Goal: Task Accomplishment & Management: Manage account settings

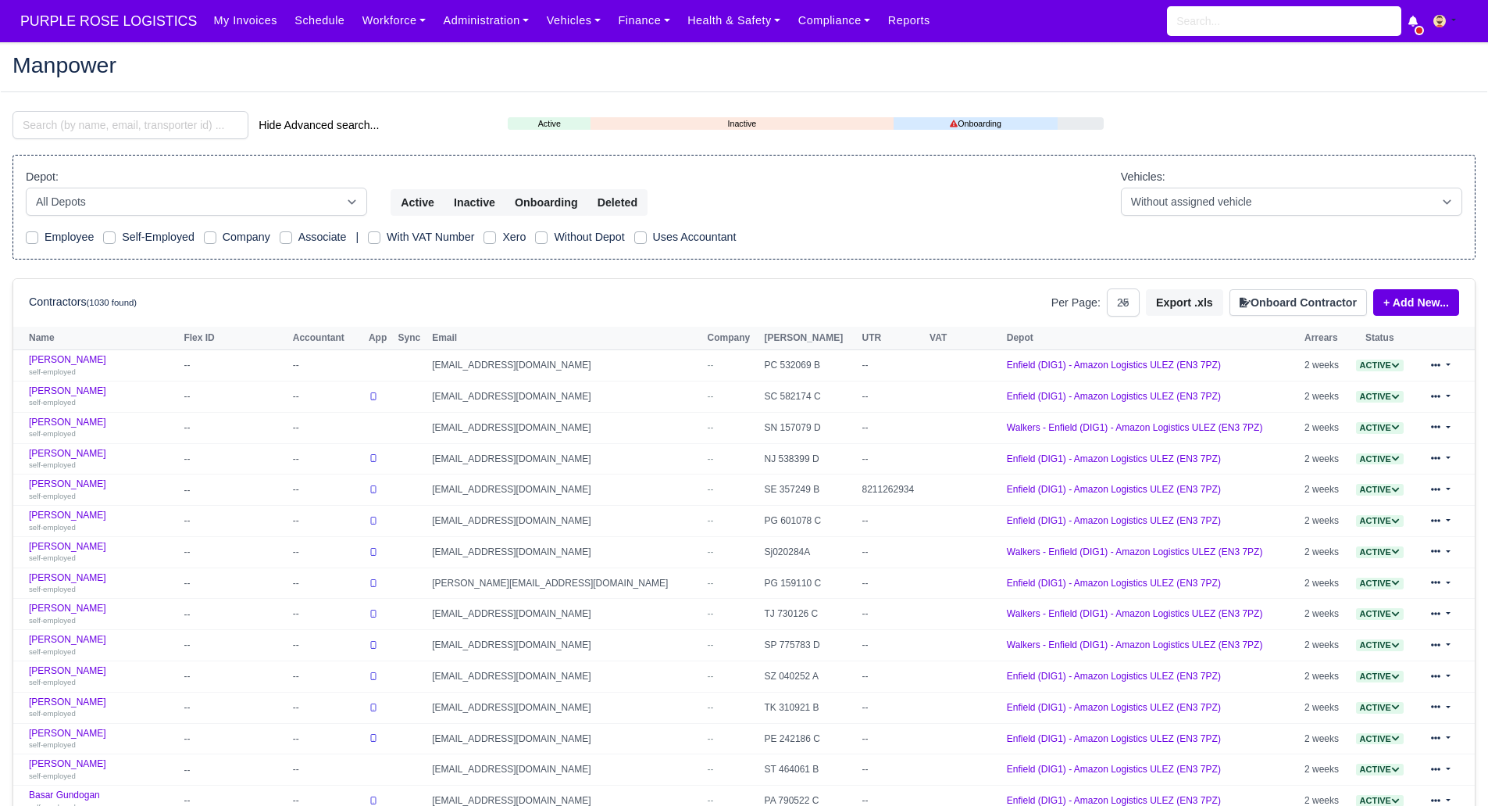
select select "25"
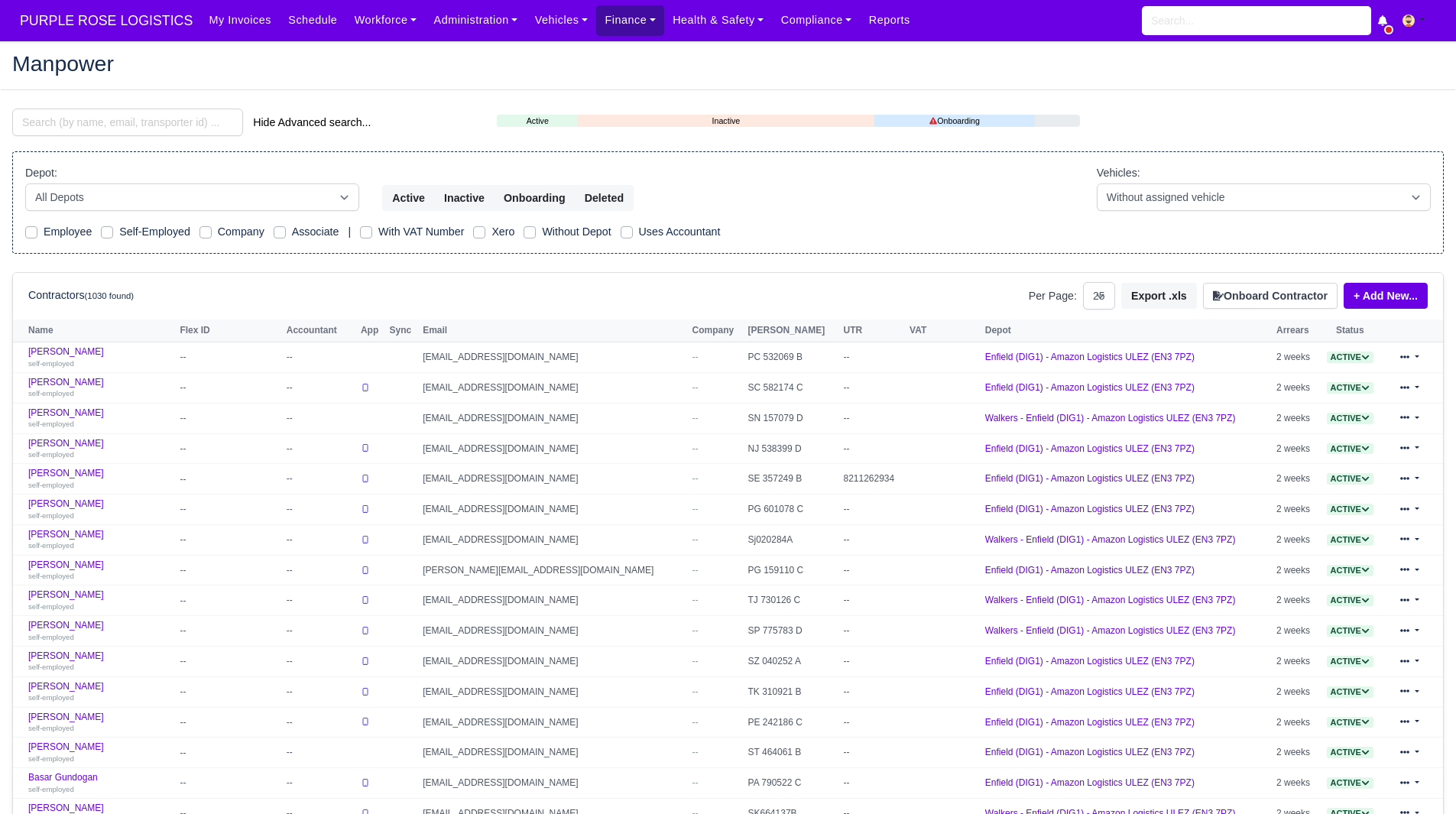
click at [609, 20] on link "Finance" at bounding box center [630, 20] width 68 height 29
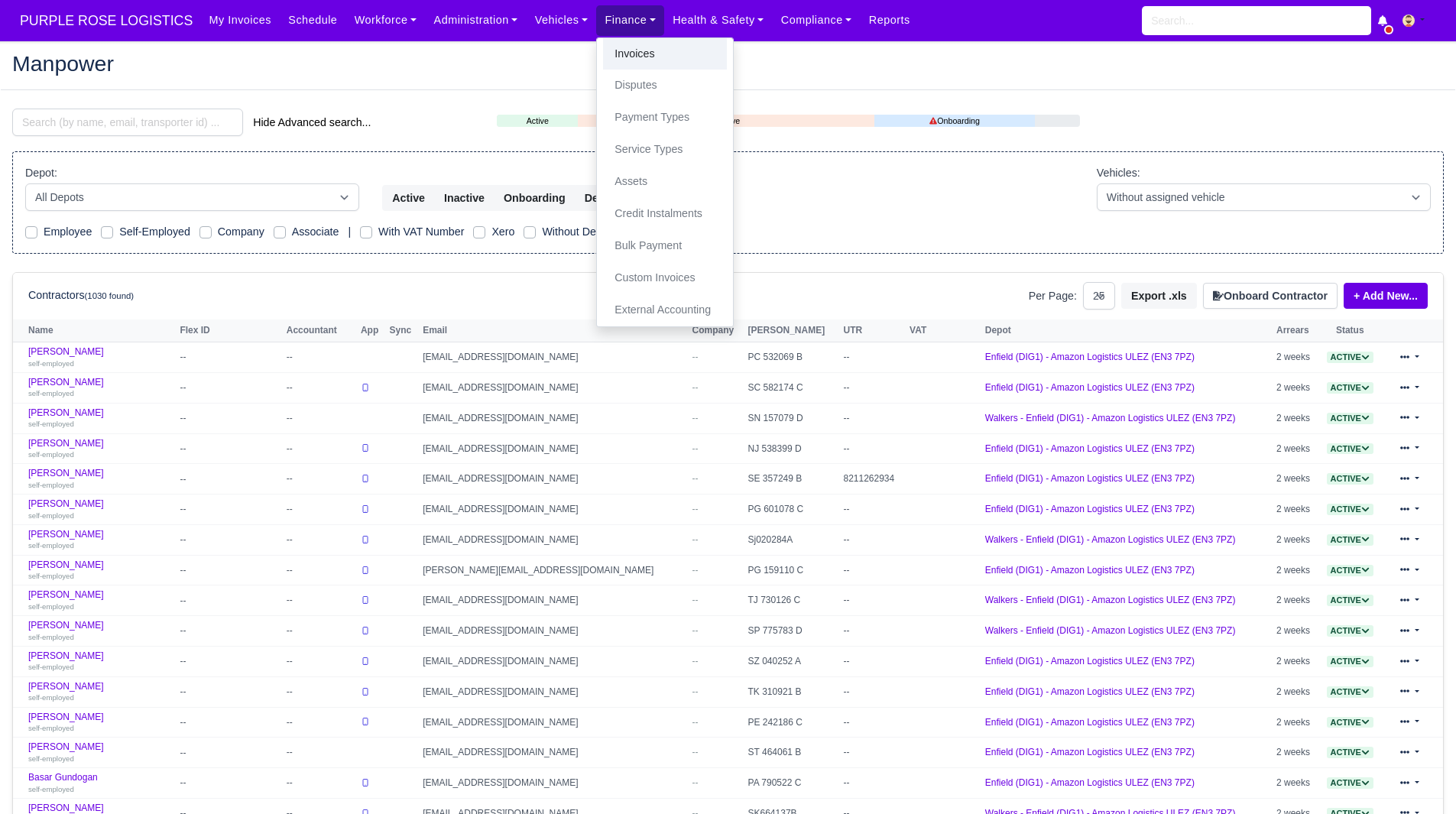
click at [624, 53] on link "Invoices" at bounding box center [664, 54] width 124 height 32
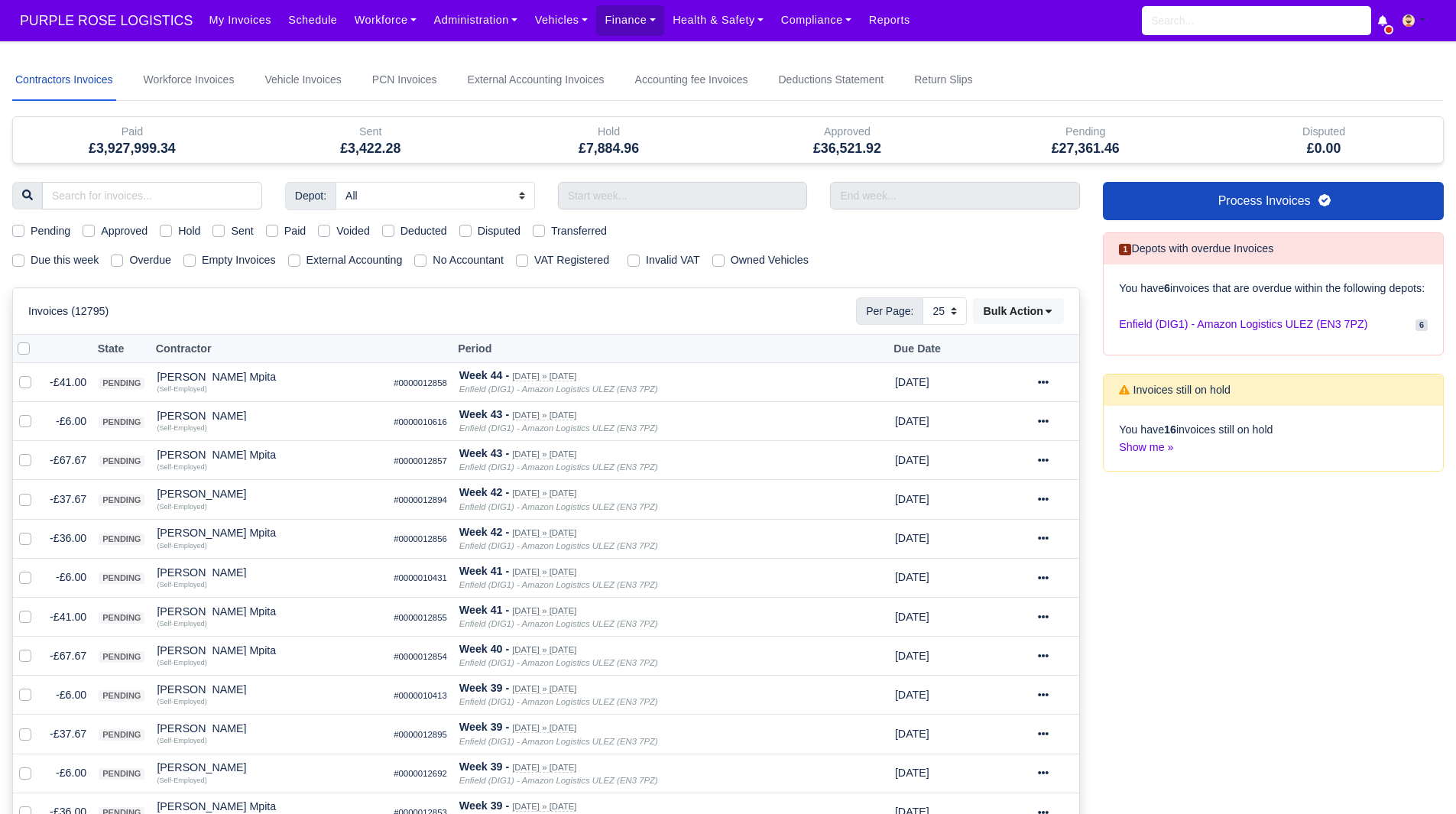
select select "25"
click at [176, 227] on div "Hold" at bounding box center [179, 231] width 40 height 18
click at [188, 233] on label "Hold" at bounding box center [189, 231] width 23 height 18
click at [172, 233] on input "Hold" at bounding box center [165, 228] width 13 height 13
checkbox input "true"
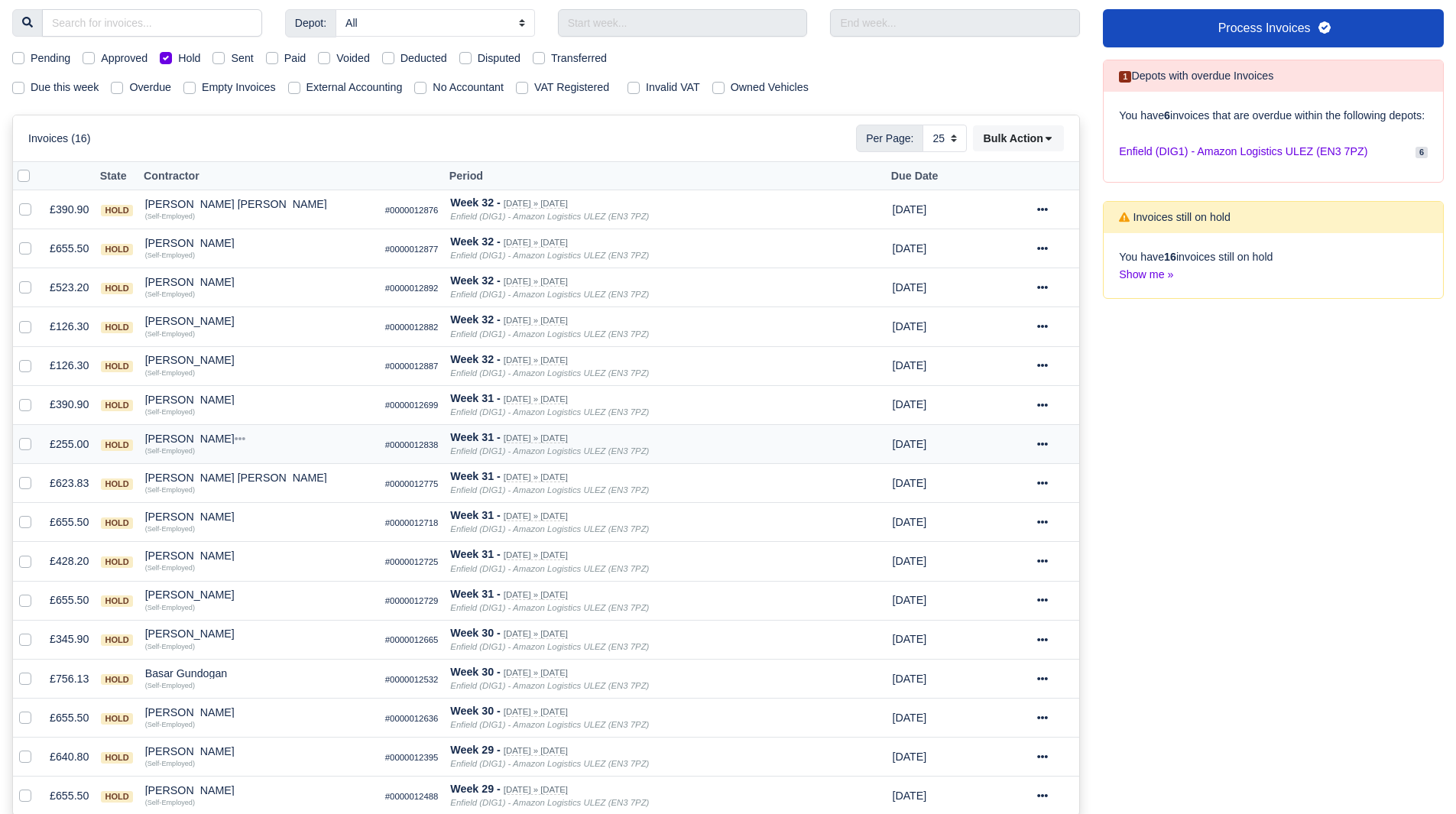
scroll to position [256, 0]
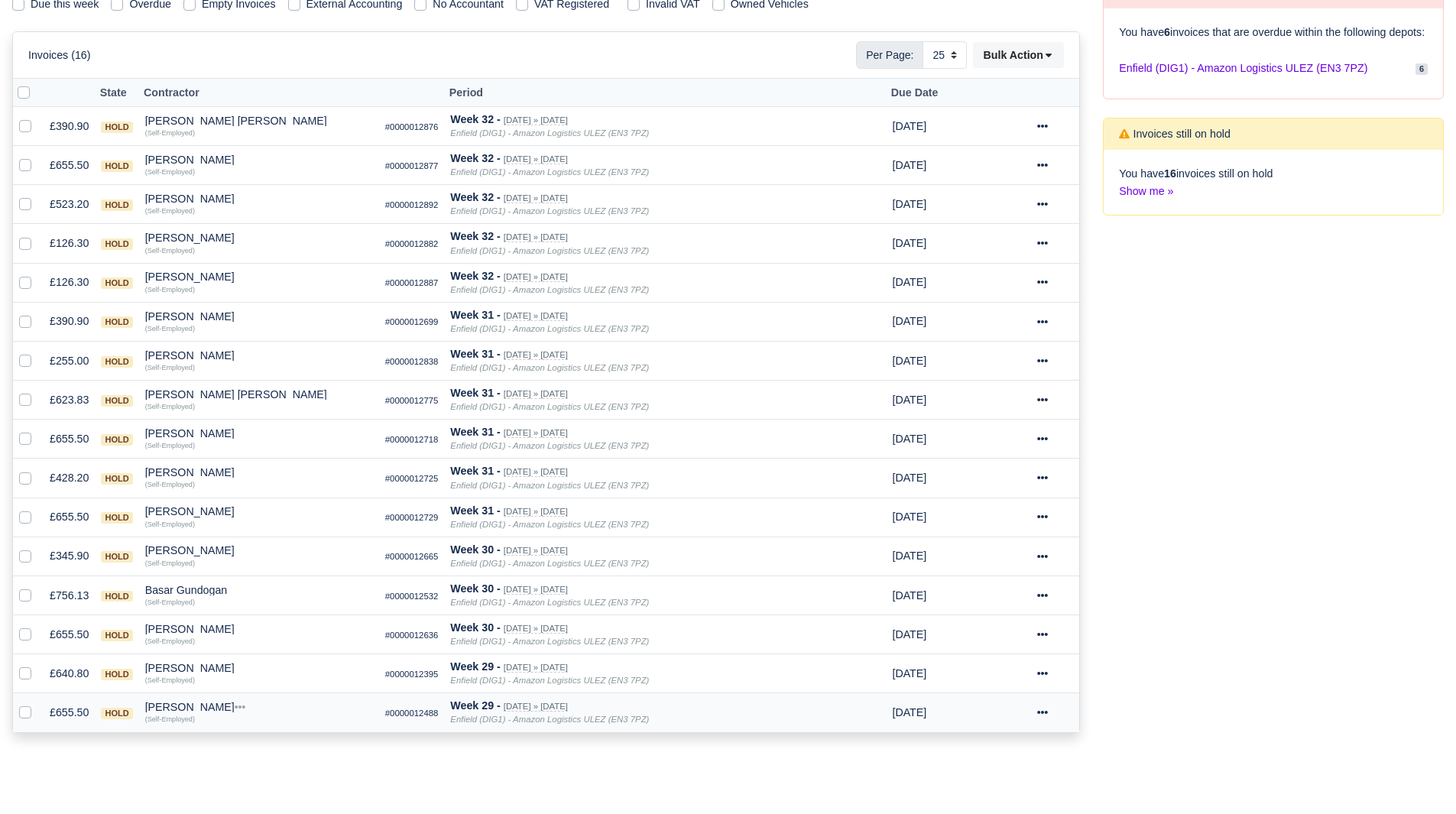
click at [236, 707] on div "Jorge andres Robayo mesa" at bounding box center [258, 706] width 228 height 11
click at [354, 754] on button "Other Invoices" at bounding box center [345, 750] width 226 height 23
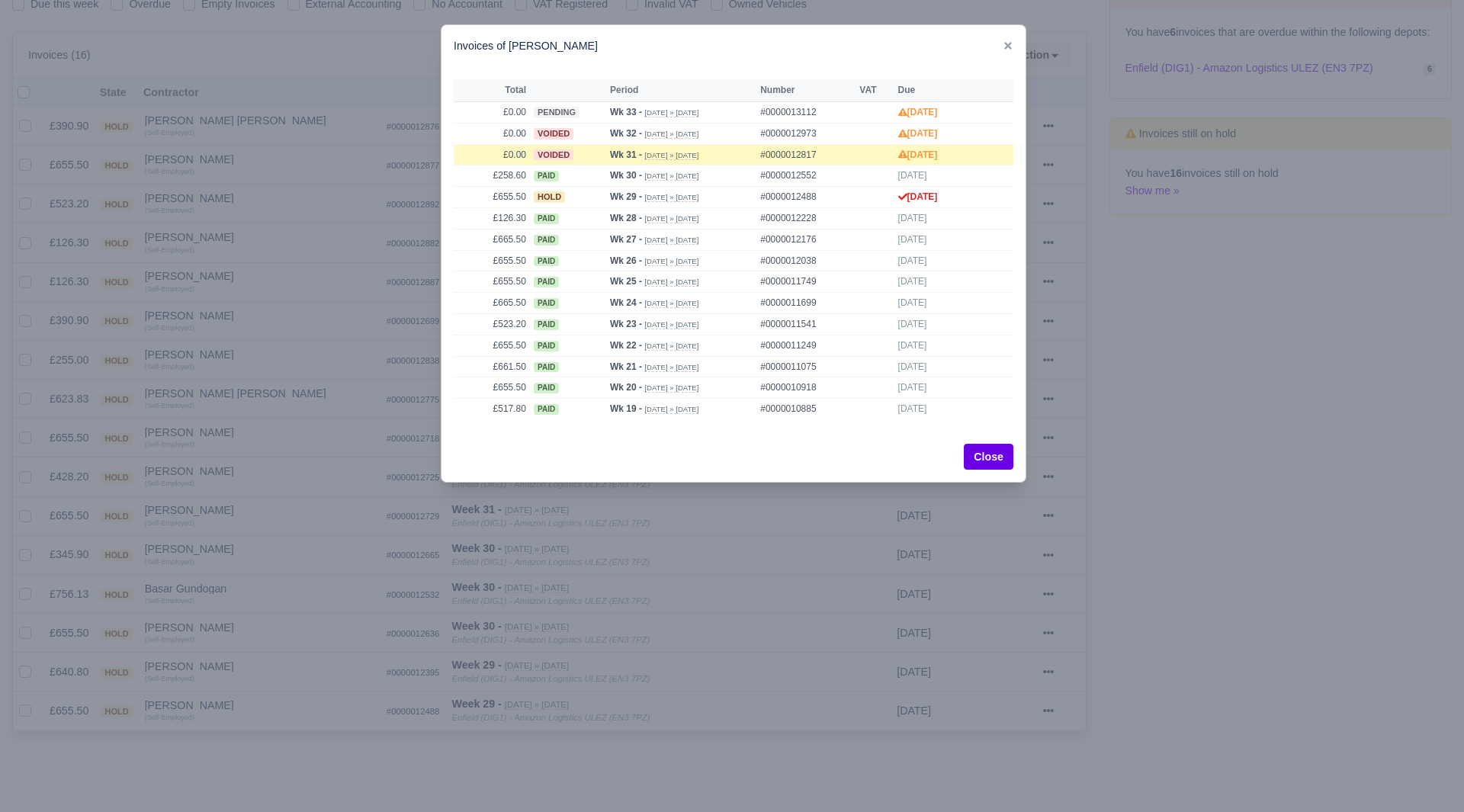
click at [487, 734] on div at bounding box center [732, 406] width 1464 height 812
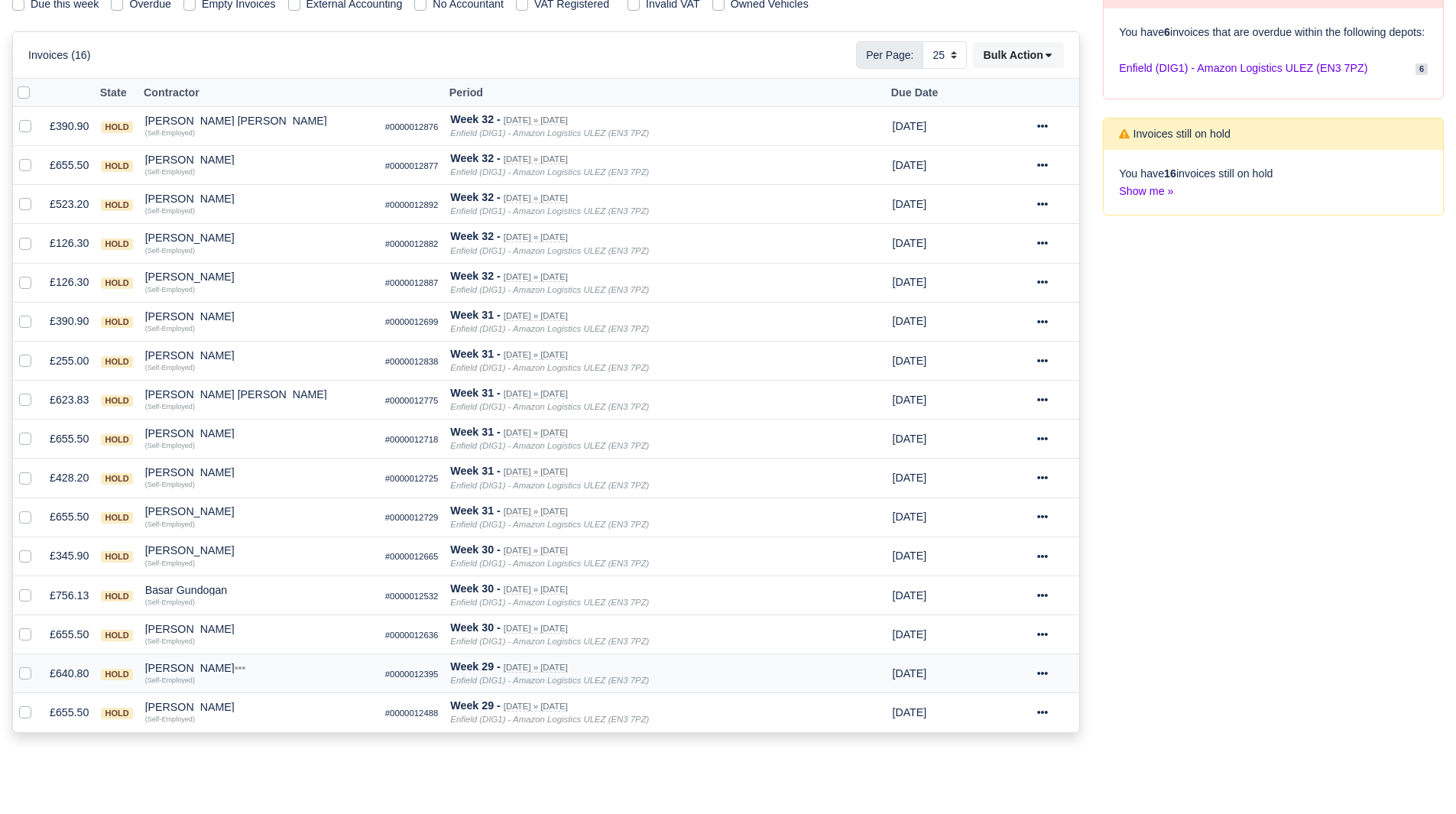
click at [215, 666] on div "Hossein Ramezany" at bounding box center [258, 667] width 228 height 11
click at [292, 707] on button "Other Invoices" at bounding box center [345, 711] width 226 height 23
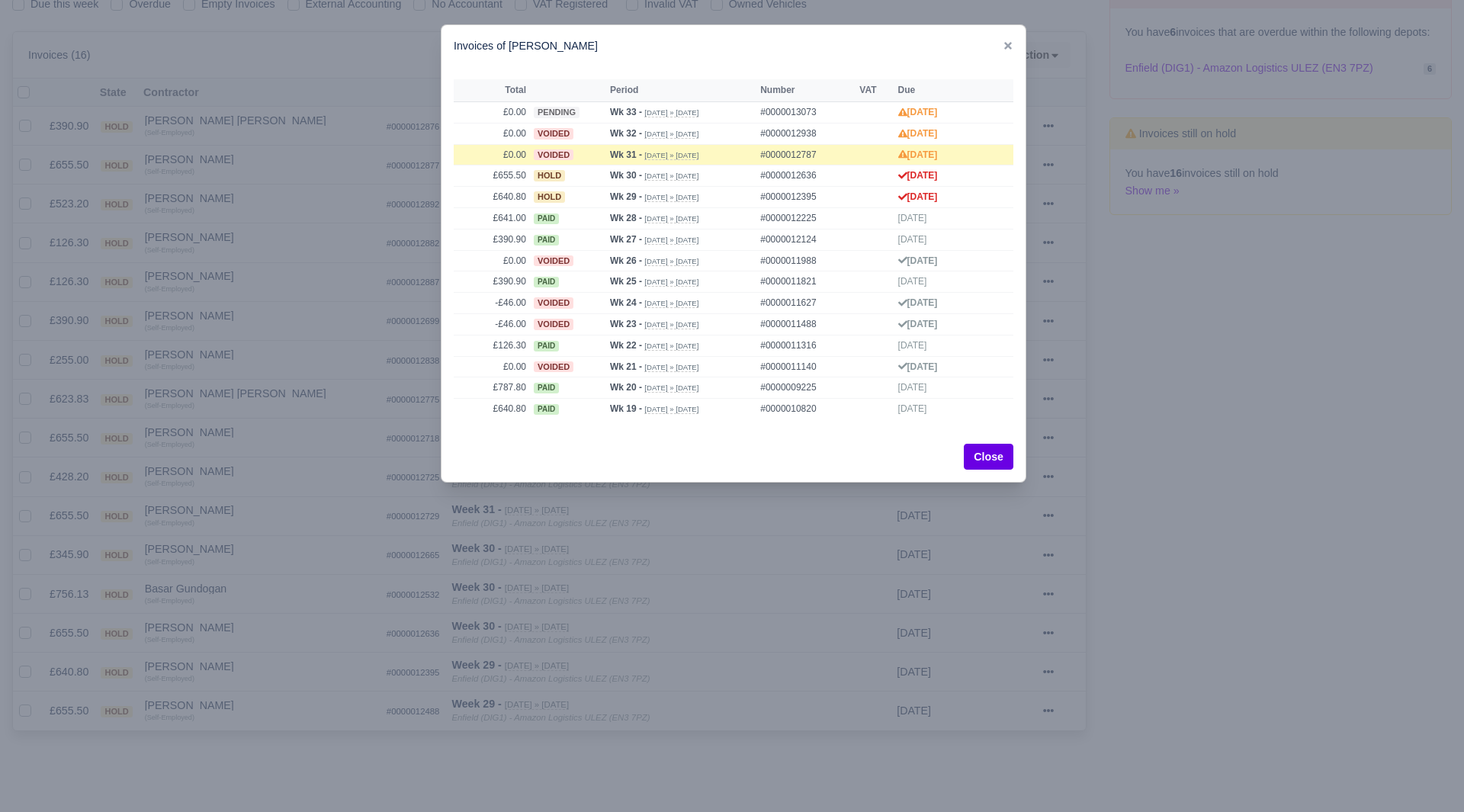
click at [259, 679] on div at bounding box center [732, 406] width 1464 height 812
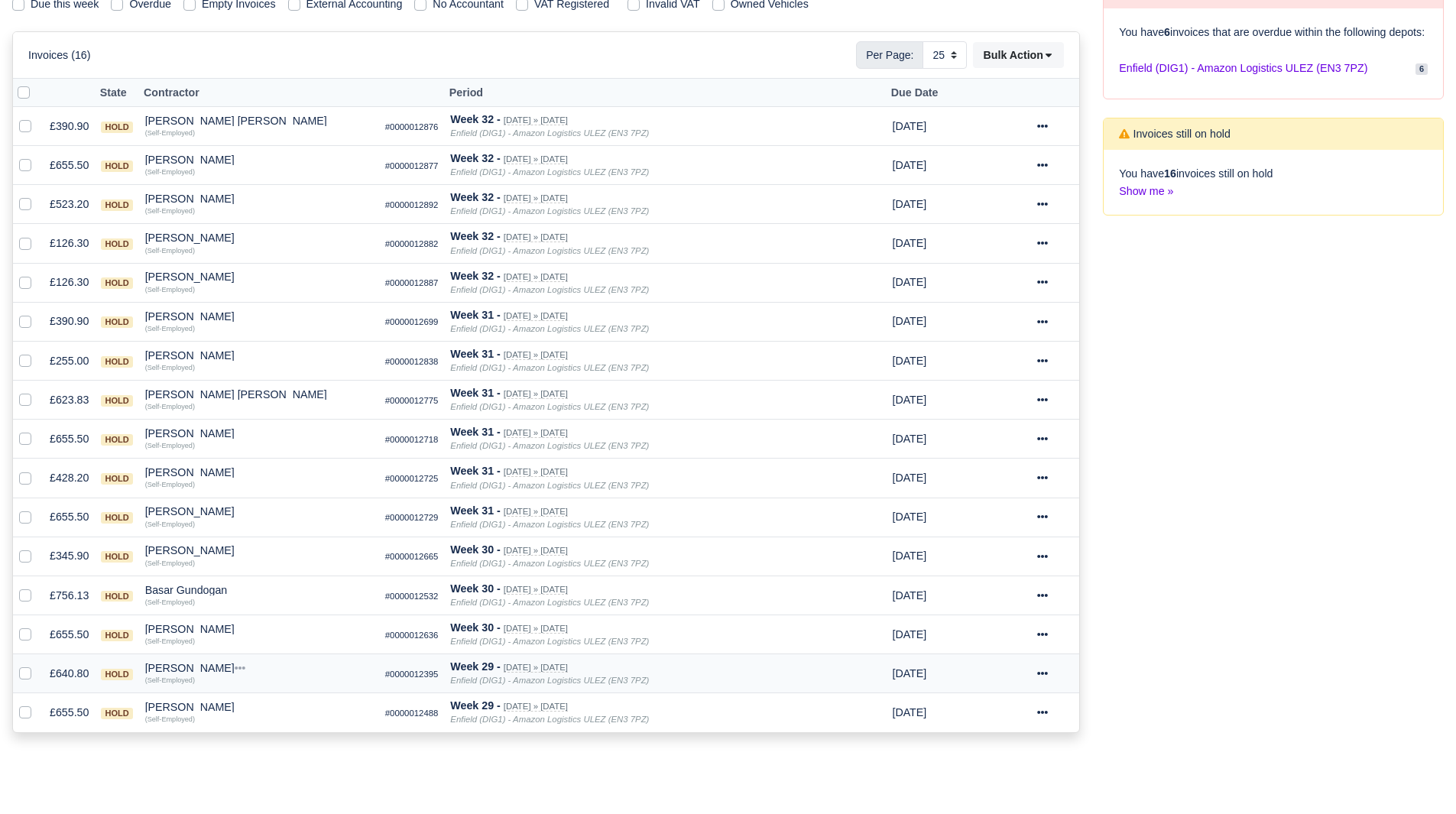
click at [192, 672] on div "Hossein Ramezany" at bounding box center [258, 667] width 228 height 11
click at [261, 740] on button "Wallet" at bounding box center [345, 734] width 226 height 23
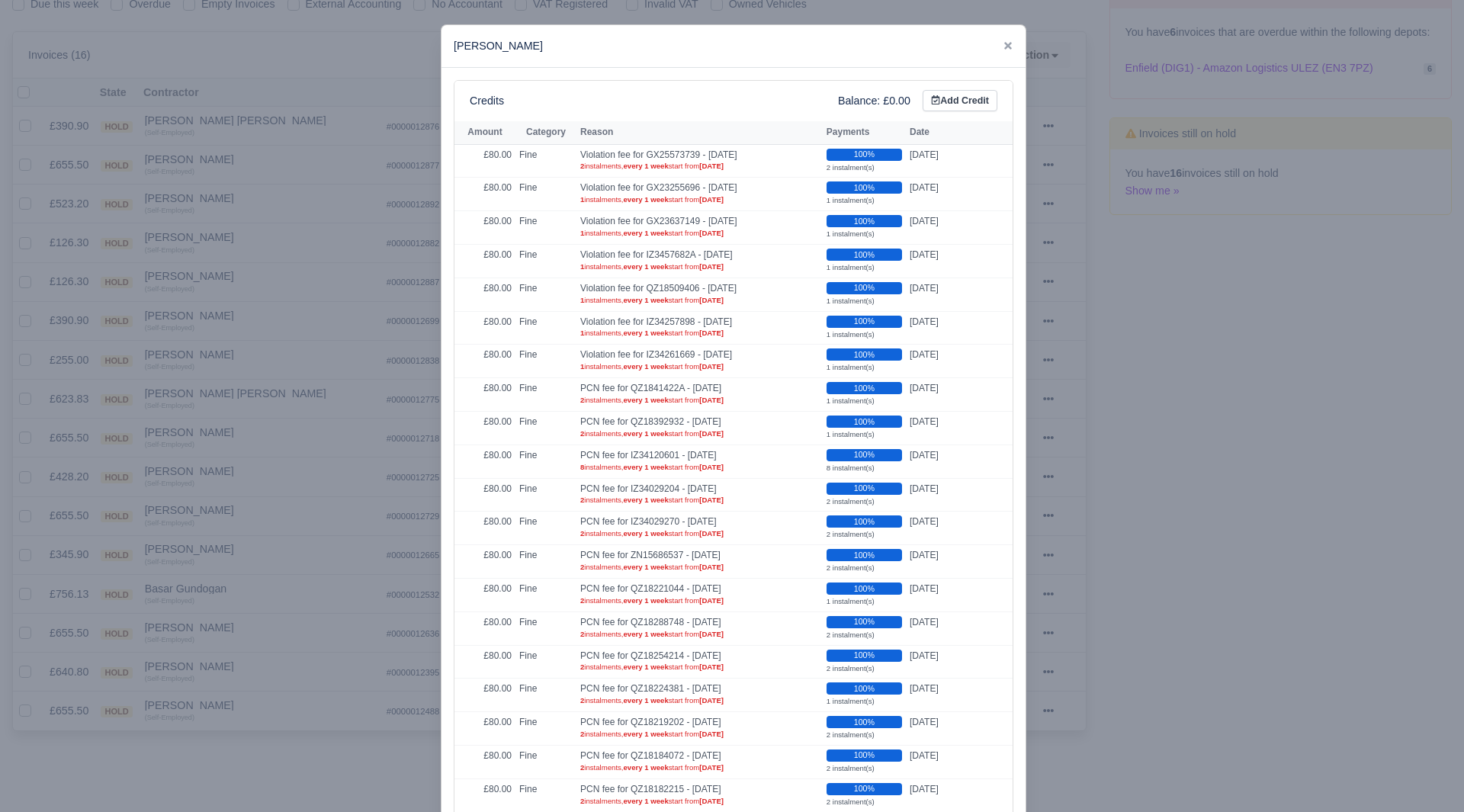
click at [249, 696] on div at bounding box center [732, 406] width 1464 height 812
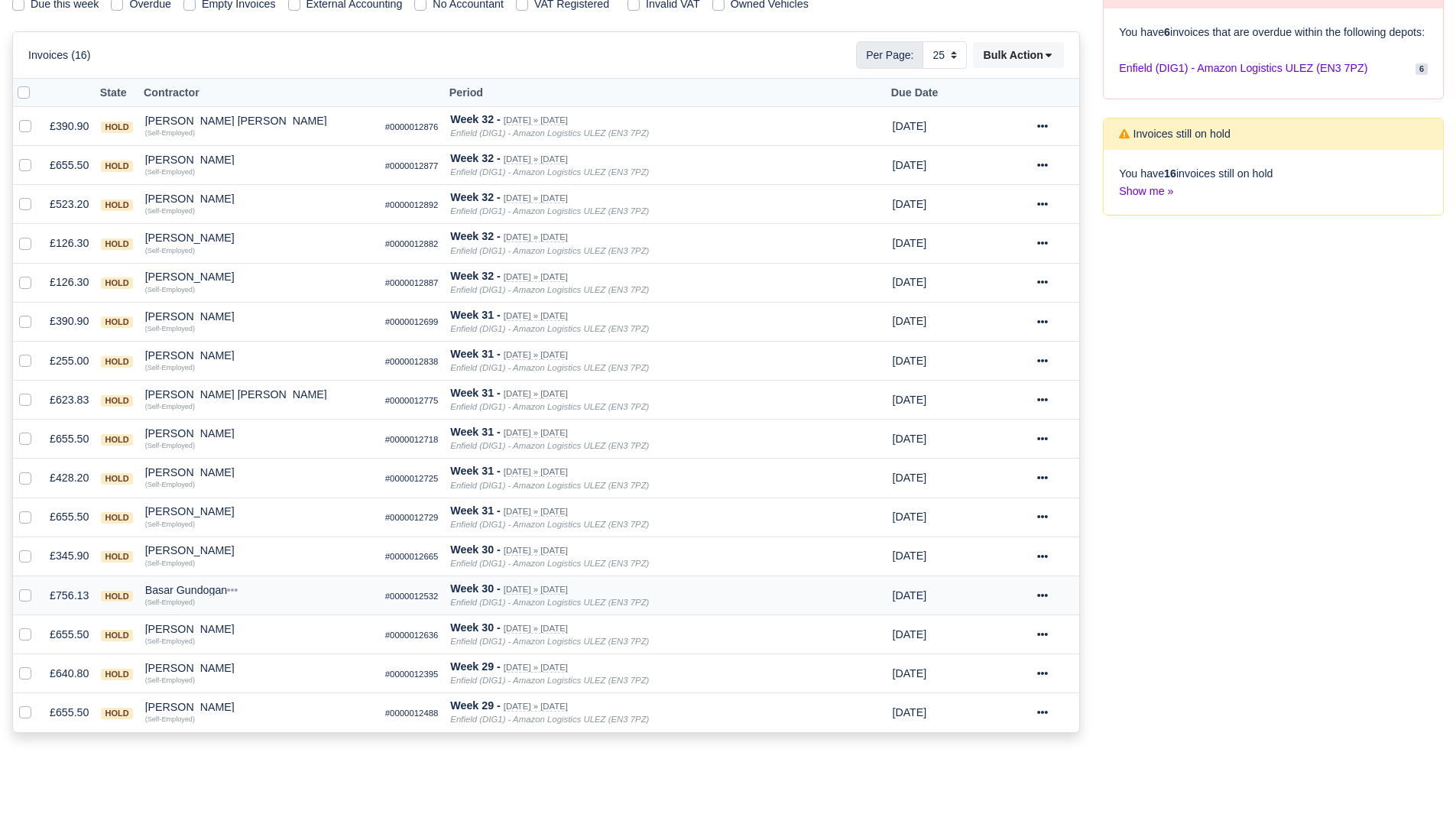
click at [205, 590] on div "Basar Gundogan" at bounding box center [258, 590] width 228 height 11
click at [309, 636] on button "Other Invoices" at bounding box center [345, 633] width 226 height 23
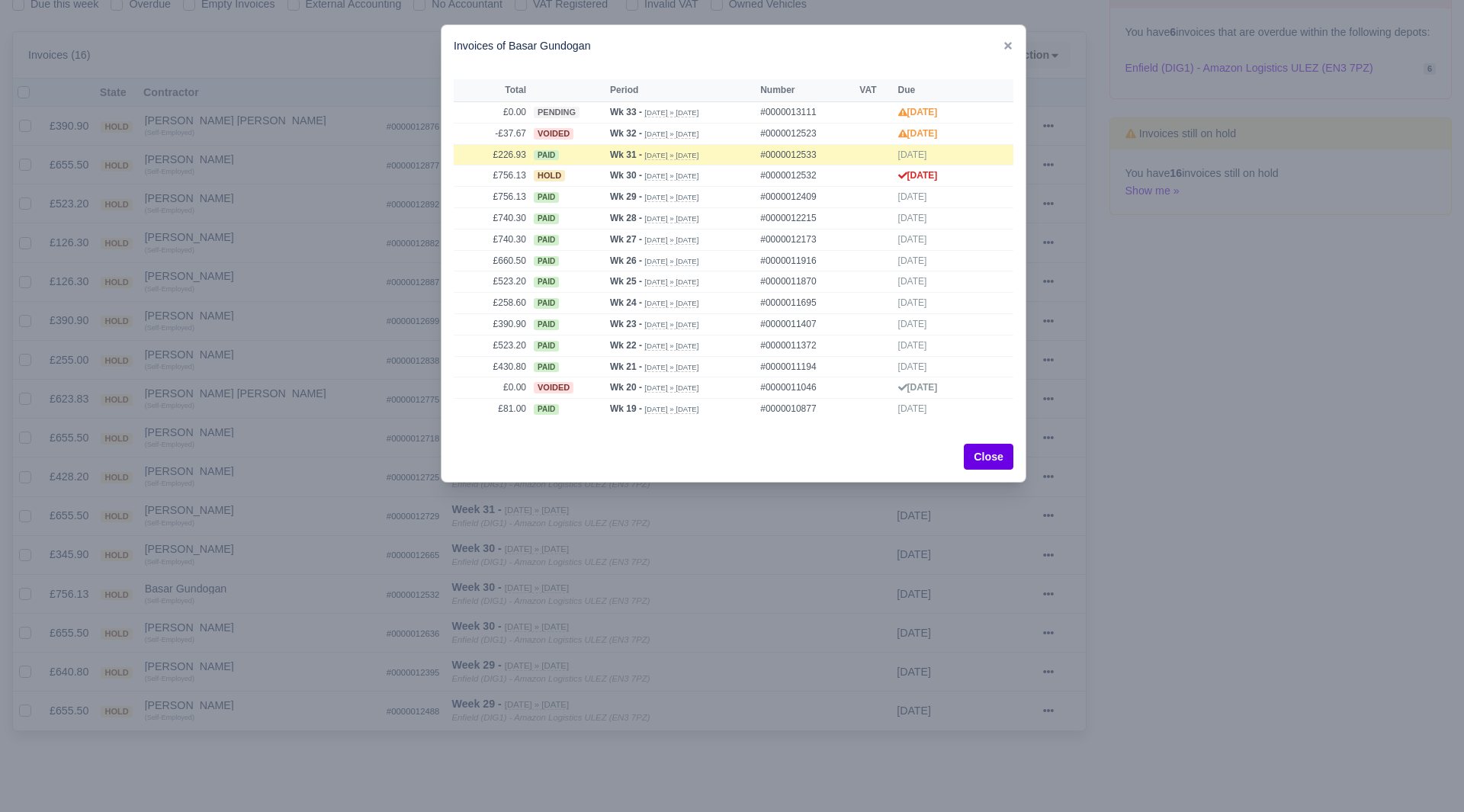
click at [308, 630] on div at bounding box center [732, 406] width 1464 height 812
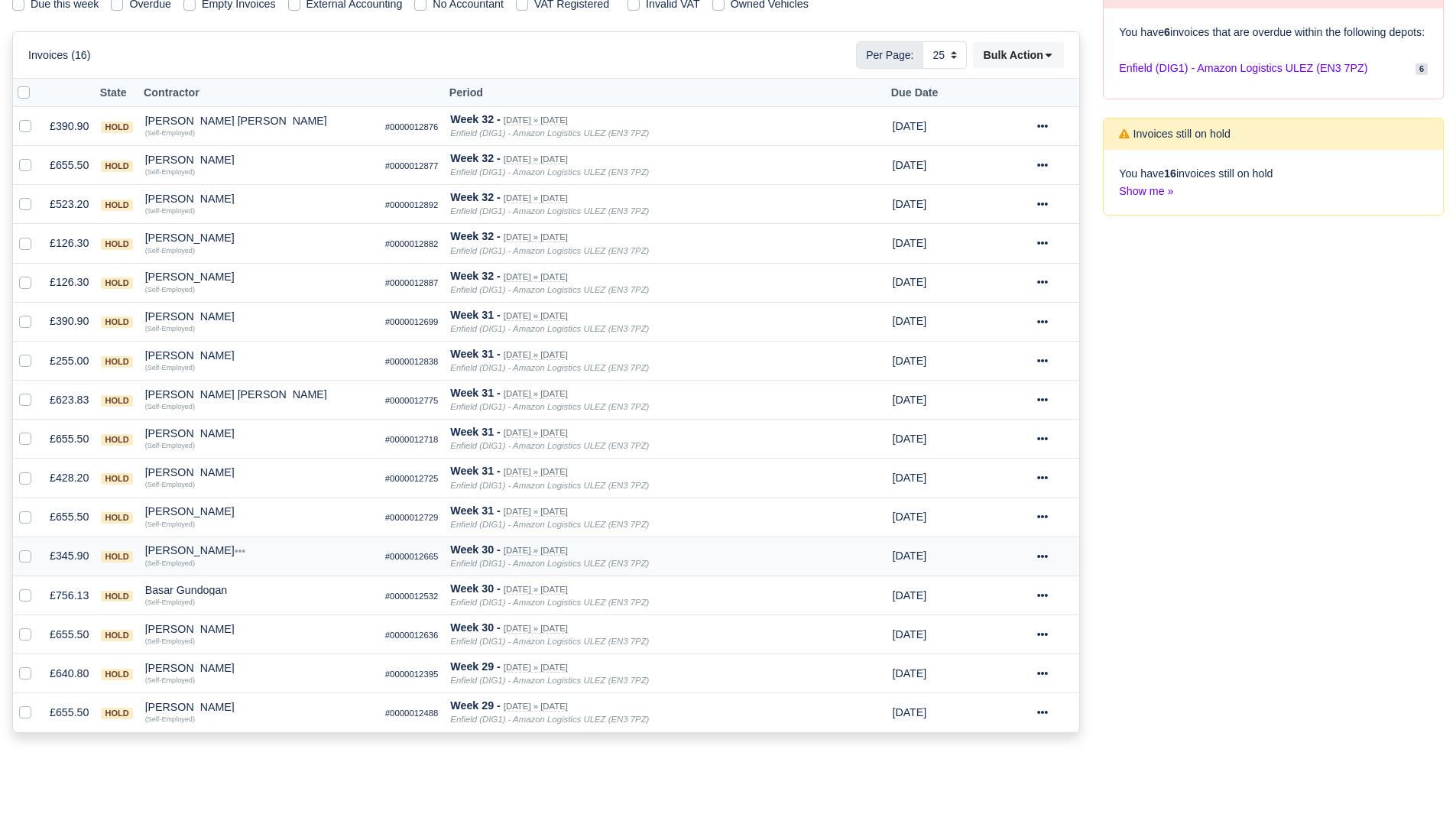
click at [182, 550] on div "Alex Altun" at bounding box center [258, 550] width 228 height 11
click at [267, 592] on button "Other Invoices" at bounding box center [345, 593] width 226 height 23
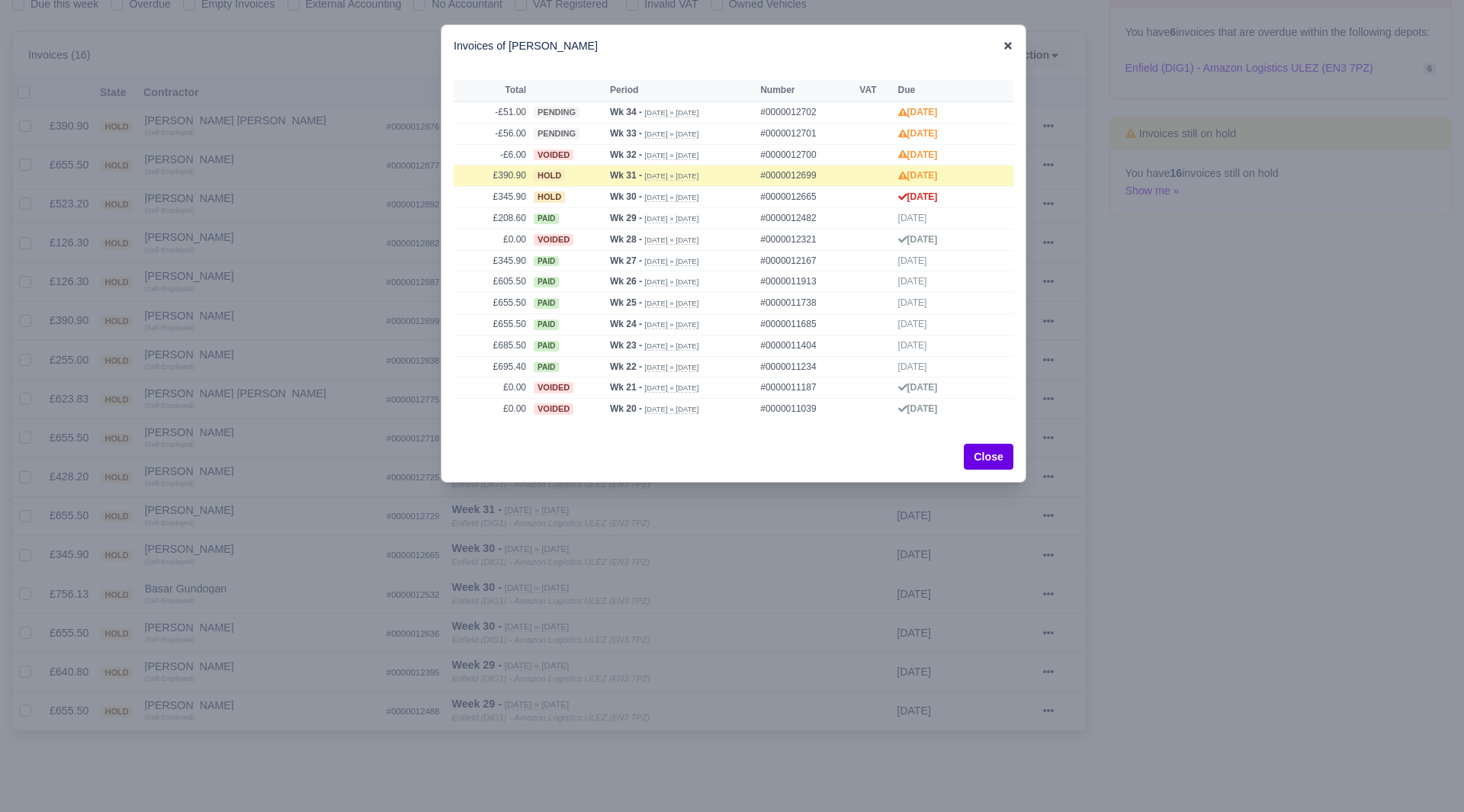
click at [1011, 45] on icon at bounding box center [1007, 45] width 11 height 11
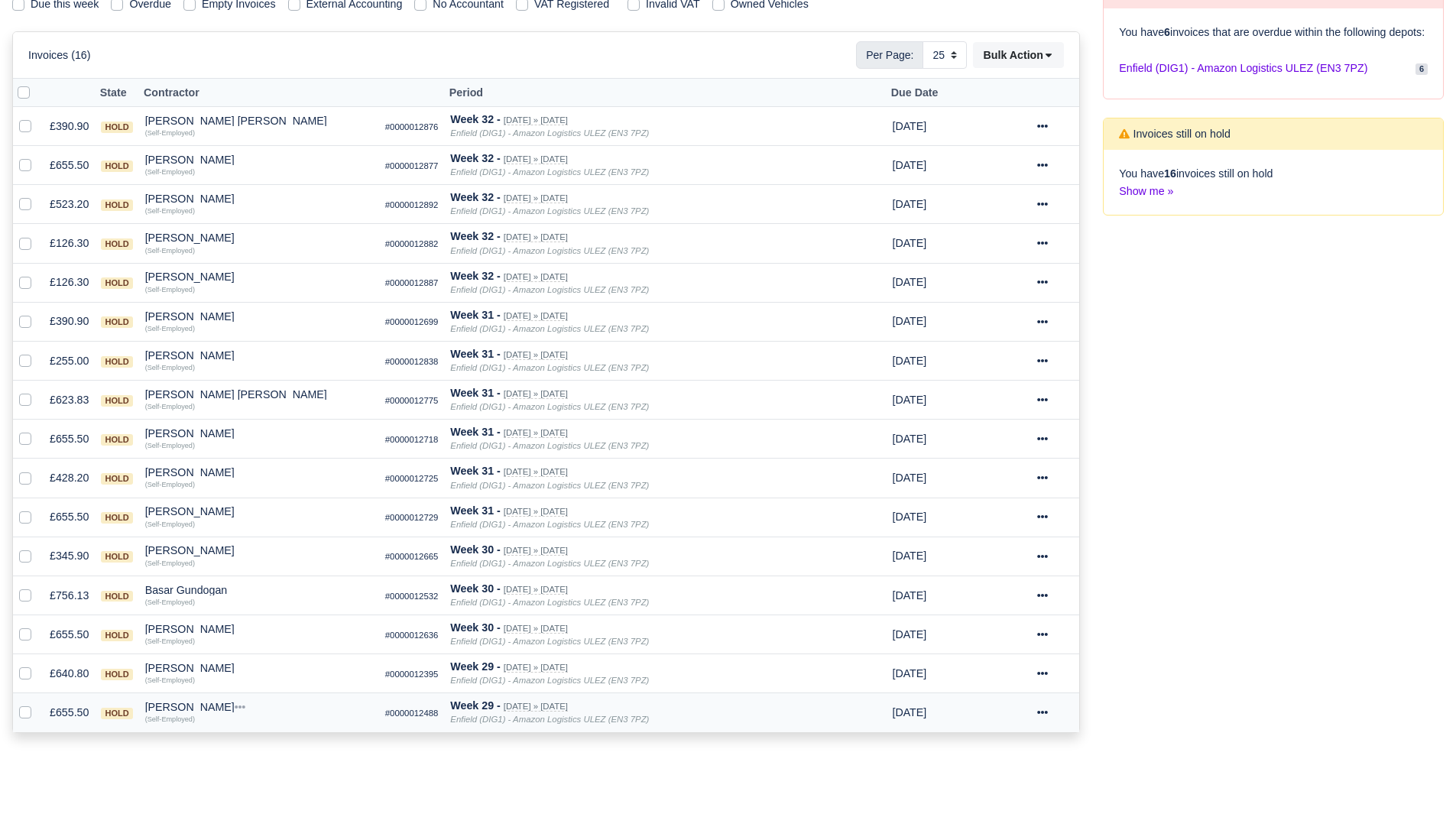
drag, startPoint x: 184, startPoint y: 698, endPoint x: 193, endPoint y: 707, distance: 12.7
click at [184, 697] on td "Jorge andres Robayo mesa Quick Actions Other Invoices Wallet (Self-Employed)" at bounding box center [258, 713] width 240 height 39
click at [193, 707] on div "Jorge andres Robayo mesa" at bounding box center [258, 706] width 228 height 11
click at [284, 748] on button "Other Invoices" at bounding box center [345, 750] width 226 height 23
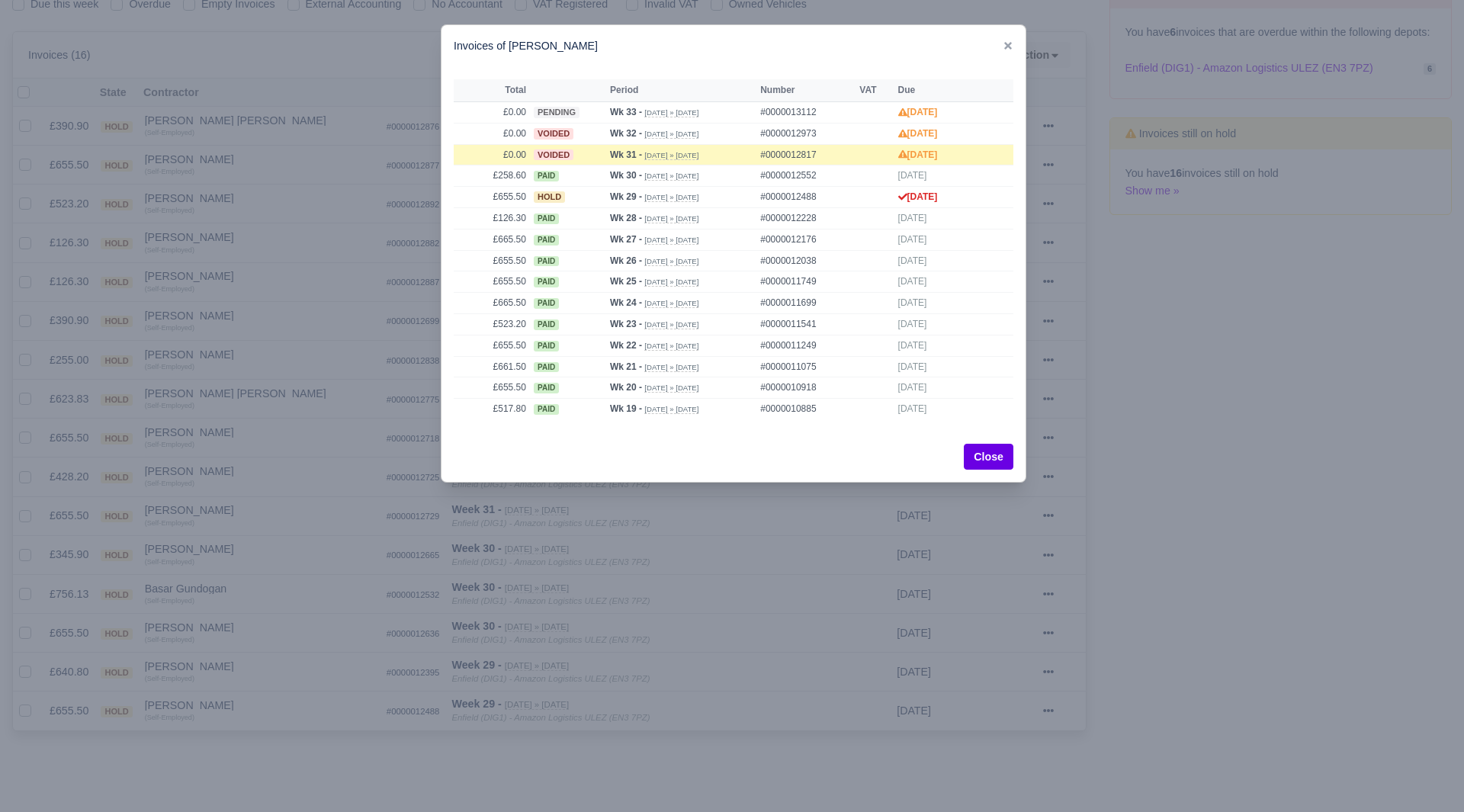
click at [277, 731] on div at bounding box center [732, 406] width 1464 height 812
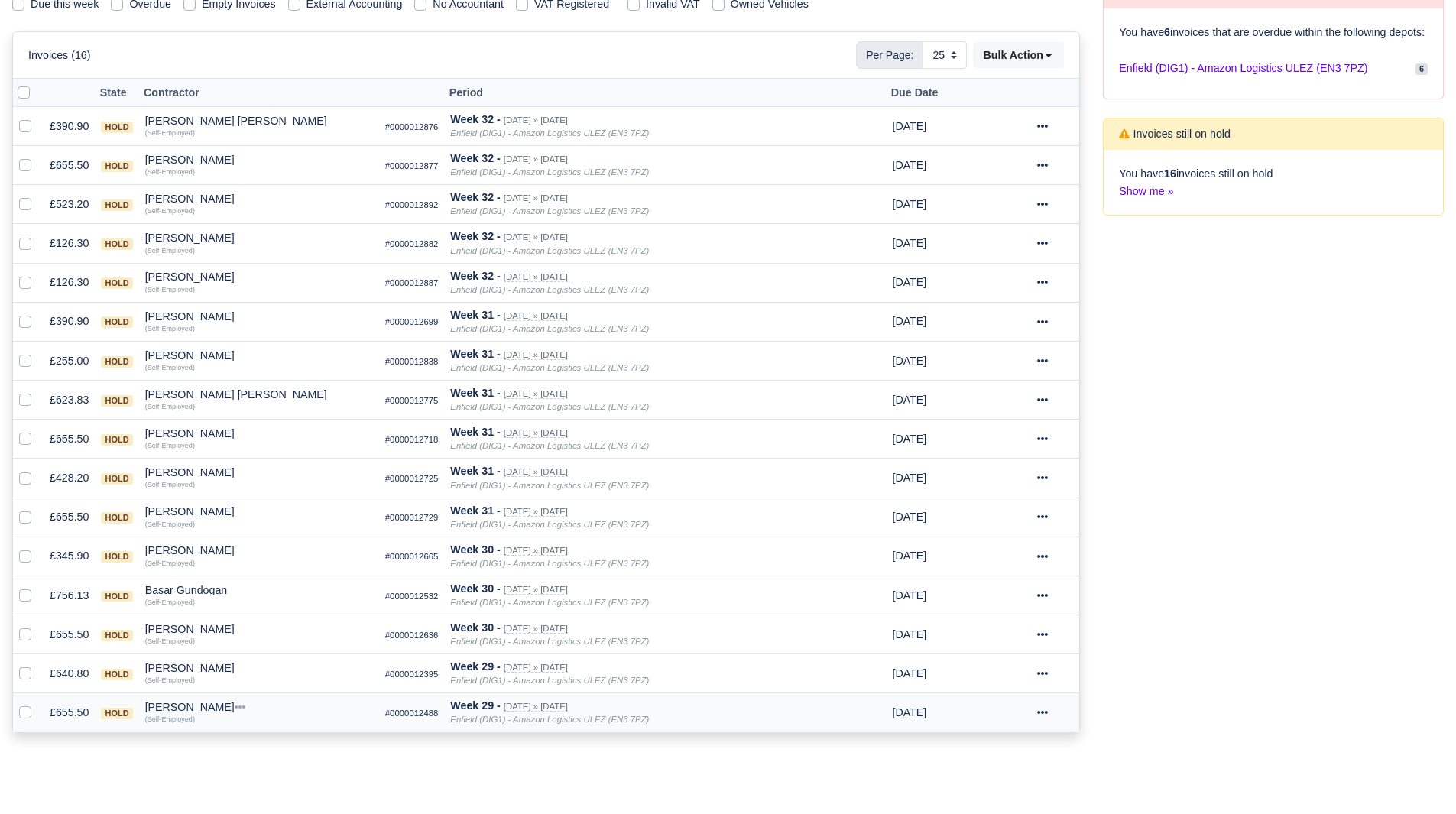
drag, startPoint x: 209, startPoint y: 705, endPoint x: 239, endPoint y: 735, distance: 42.4
click at [209, 704] on div "Jorge andres Robayo mesa" at bounding box center [258, 706] width 228 height 11
click at [260, 773] on button "Wallet" at bounding box center [345, 773] width 226 height 23
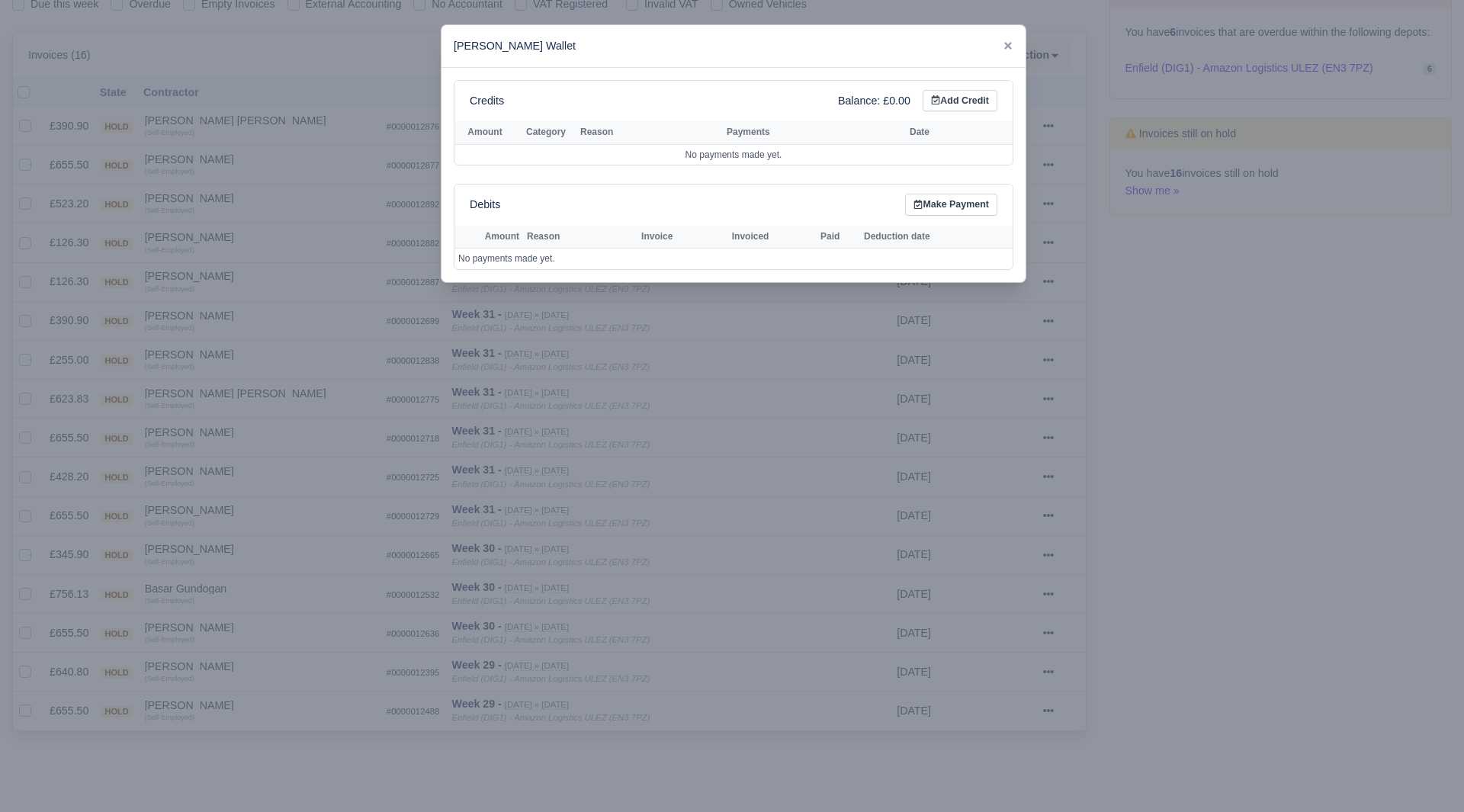
click at [260, 767] on div at bounding box center [732, 406] width 1464 height 812
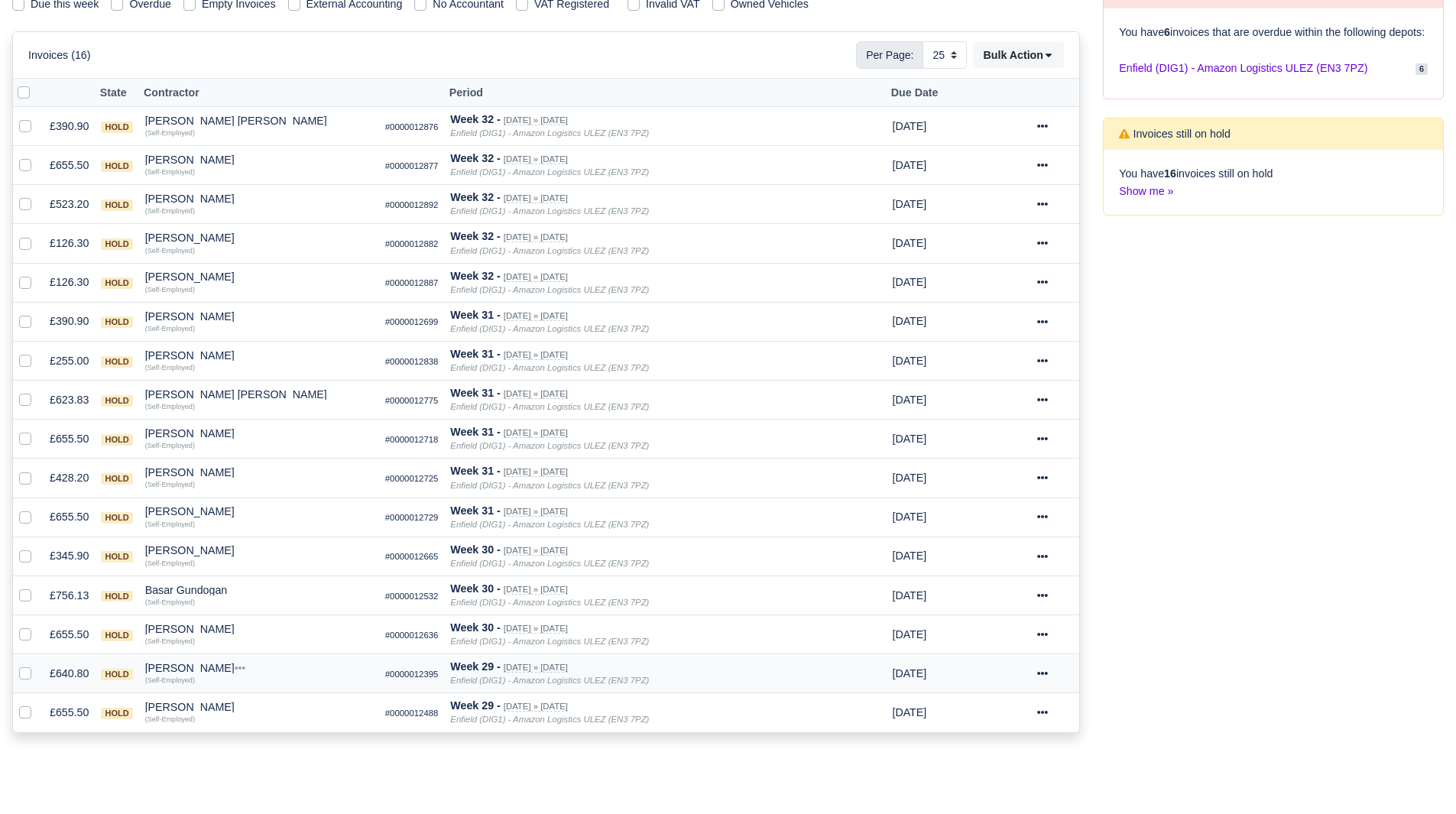
click at [197, 663] on div "Hossein Ramezany" at bounding box center [258, 667] width 228 height 11
click at [277, 715] on button "Other Invoices" at bounding box center [345, 711] width 226 height 23
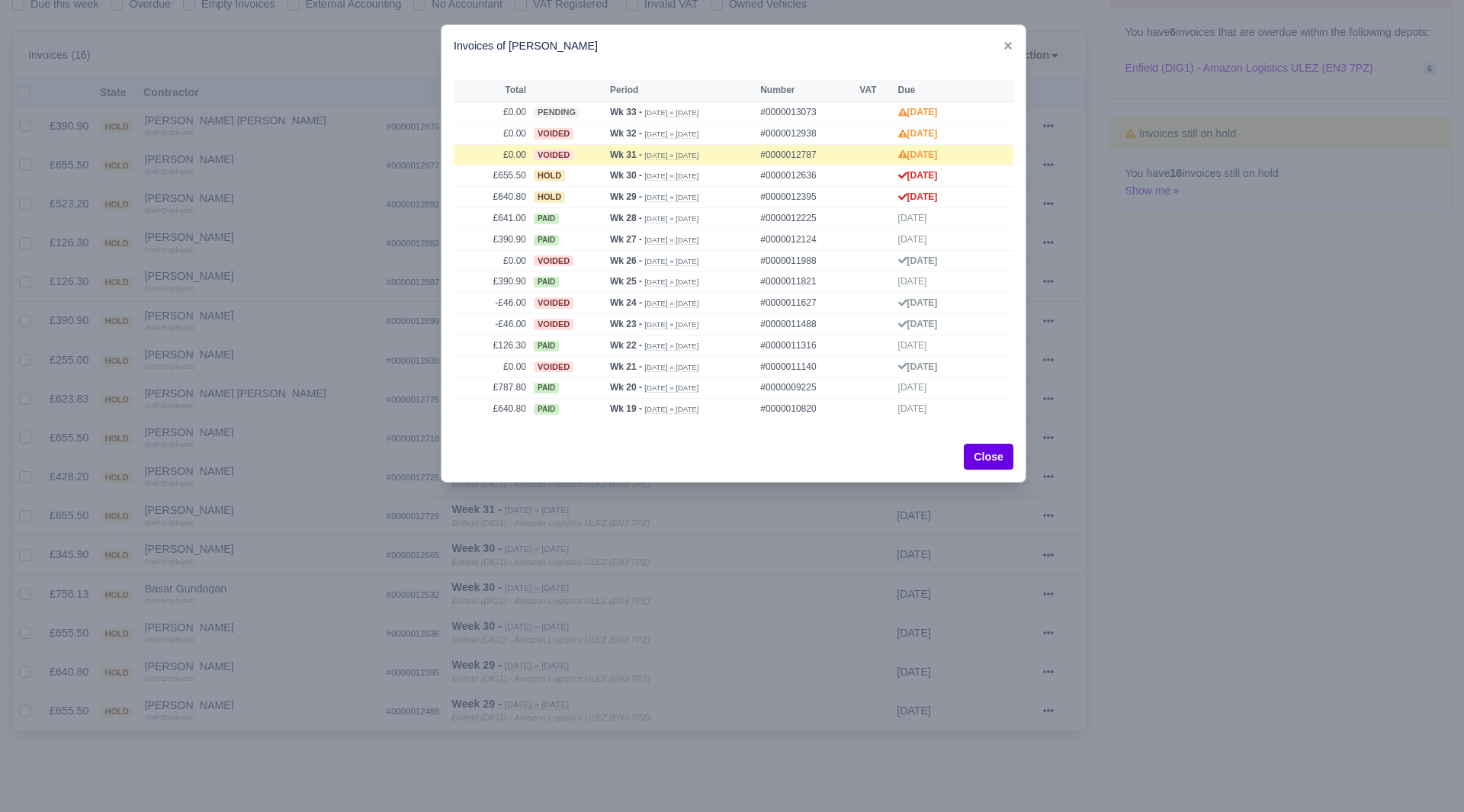
click at [214, 677] on div at bounding box center [732, 406] width 1464 height 812
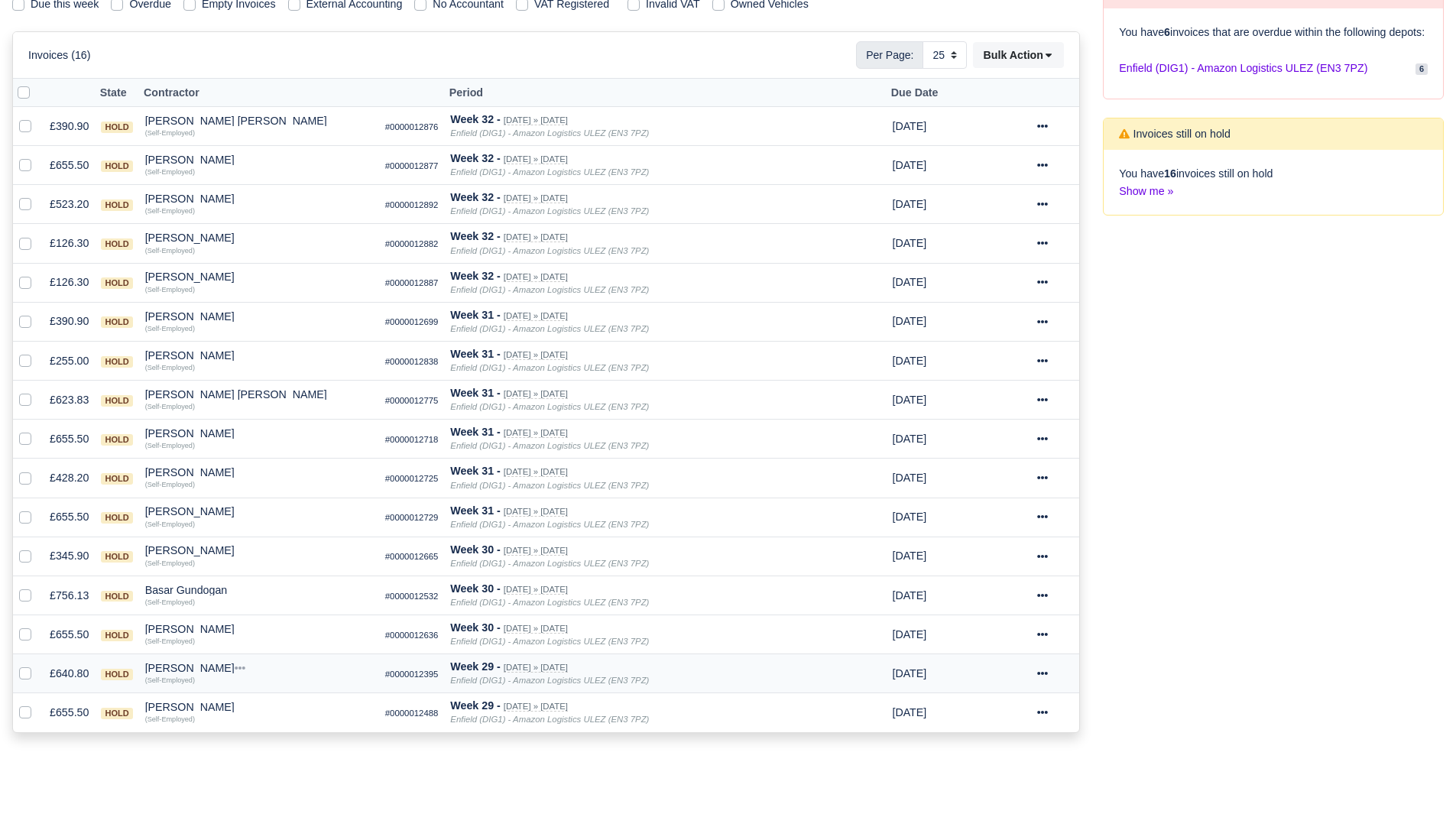
click at [173, 668] on div "Hossein Ramezany" at bounding box center [258, 667] width 228 height 11
click at [252, 735] on button "Wallet" at bounding box center [345, 734] width 226 height 23
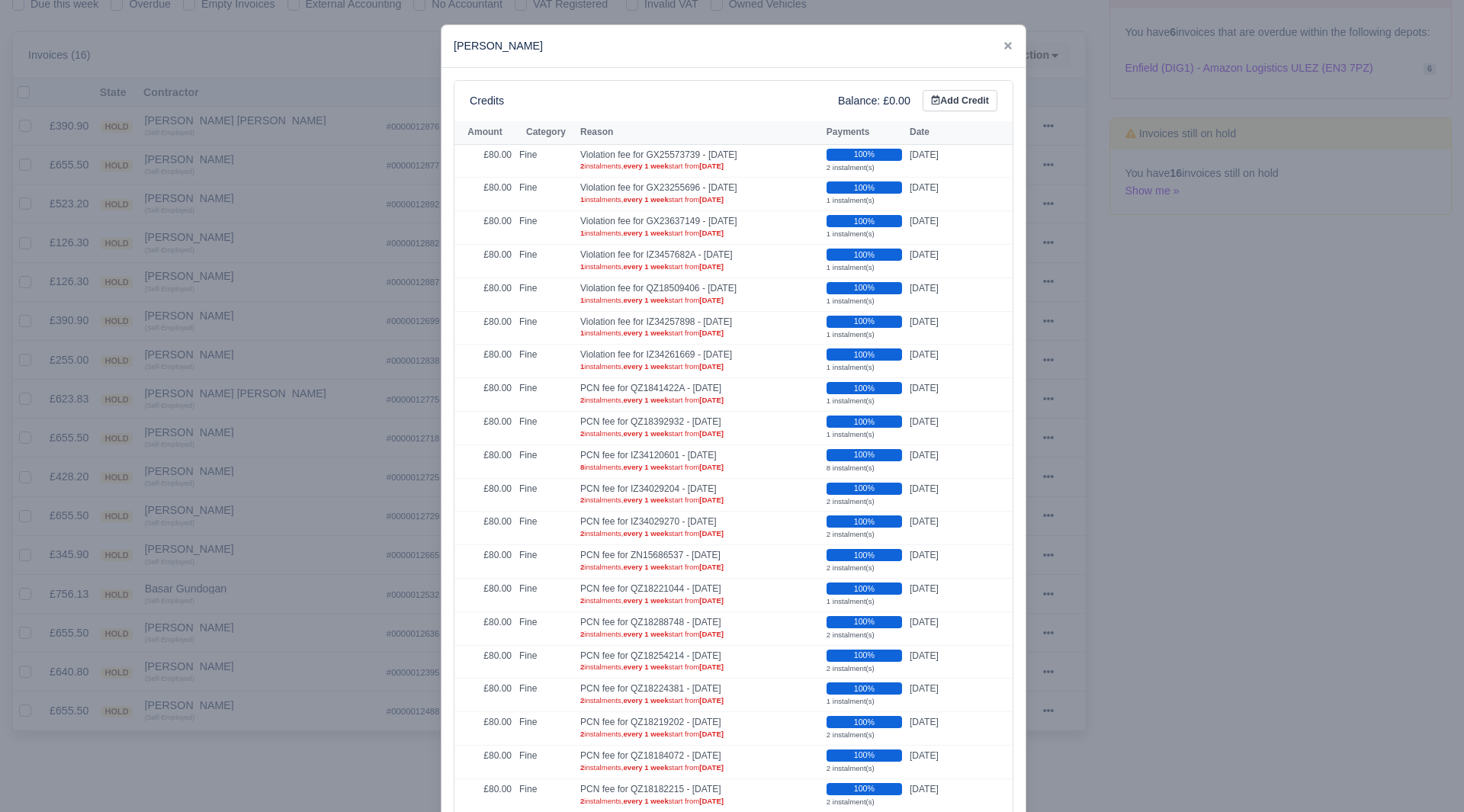
click at [246, 712] on div at bounding box center [732, 406] width 1464 height 812
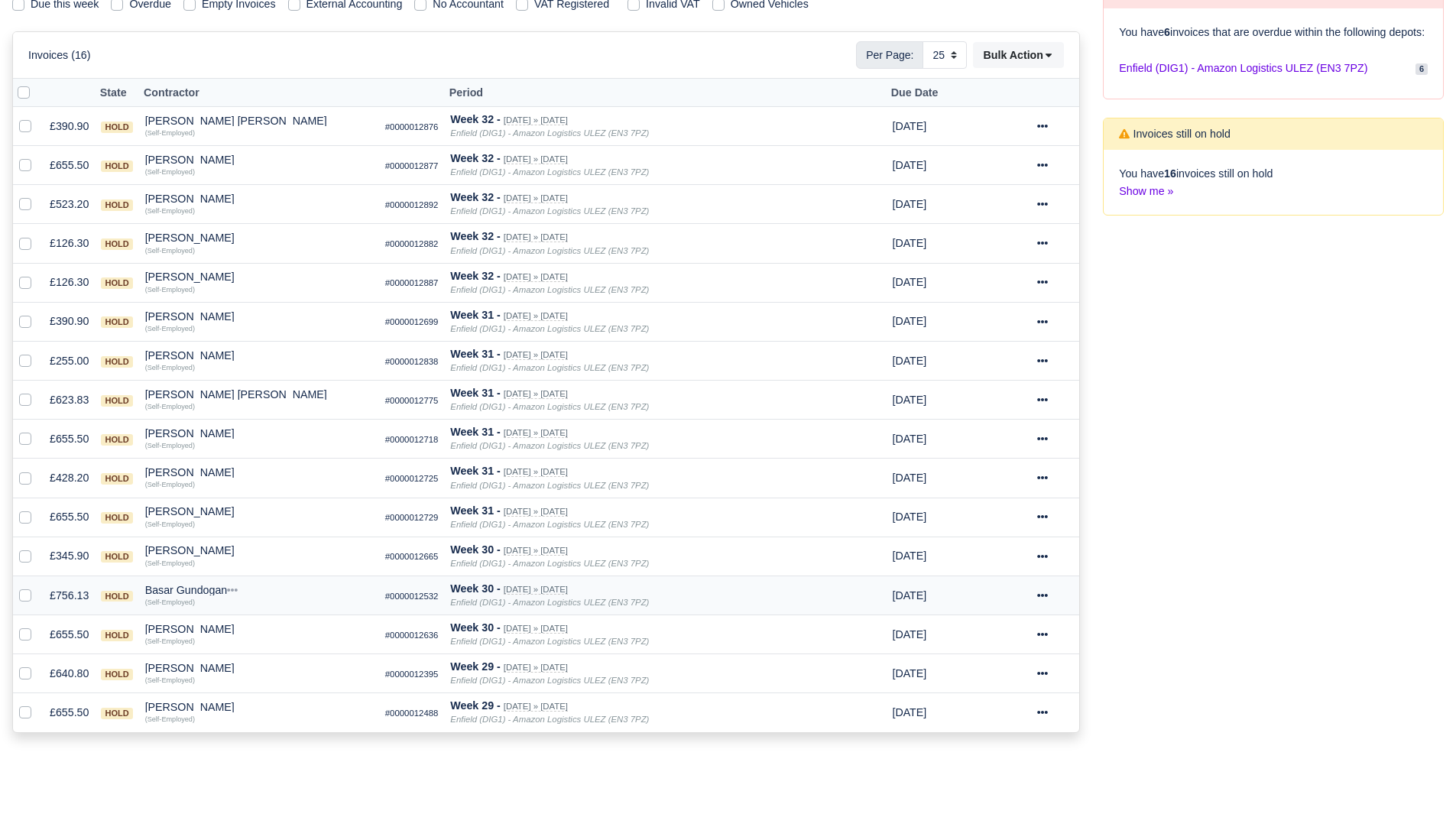
click at [205, 592] on div "Basar Gundogan" at bounding box center [258, 590] width 228 height 11
click at [266, 637] on button "Other Invoices" at bounding box center [345, 633] width 226 height 23
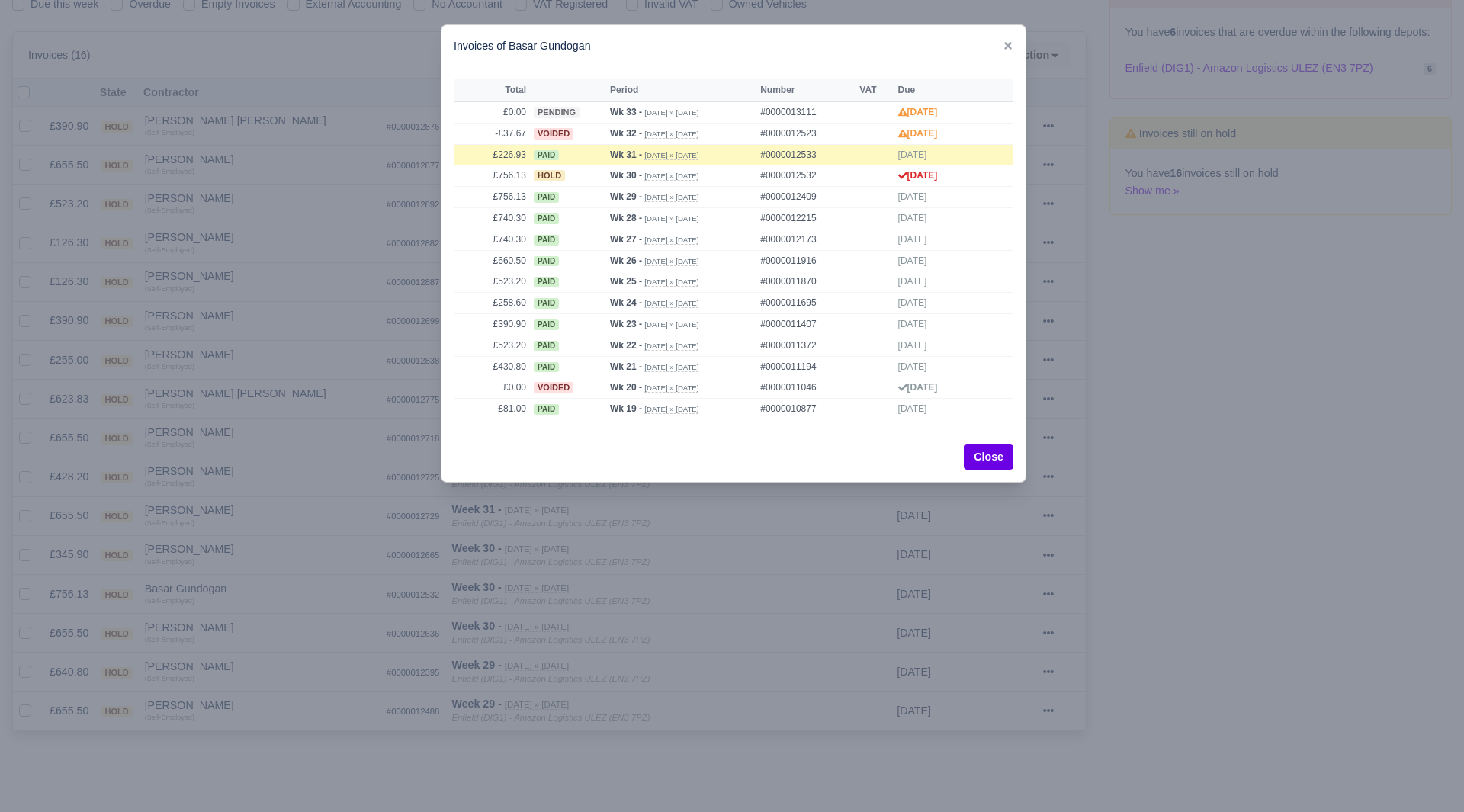
click at [246, 654] on div at bounding box center [732, 406] width 1464 height 812
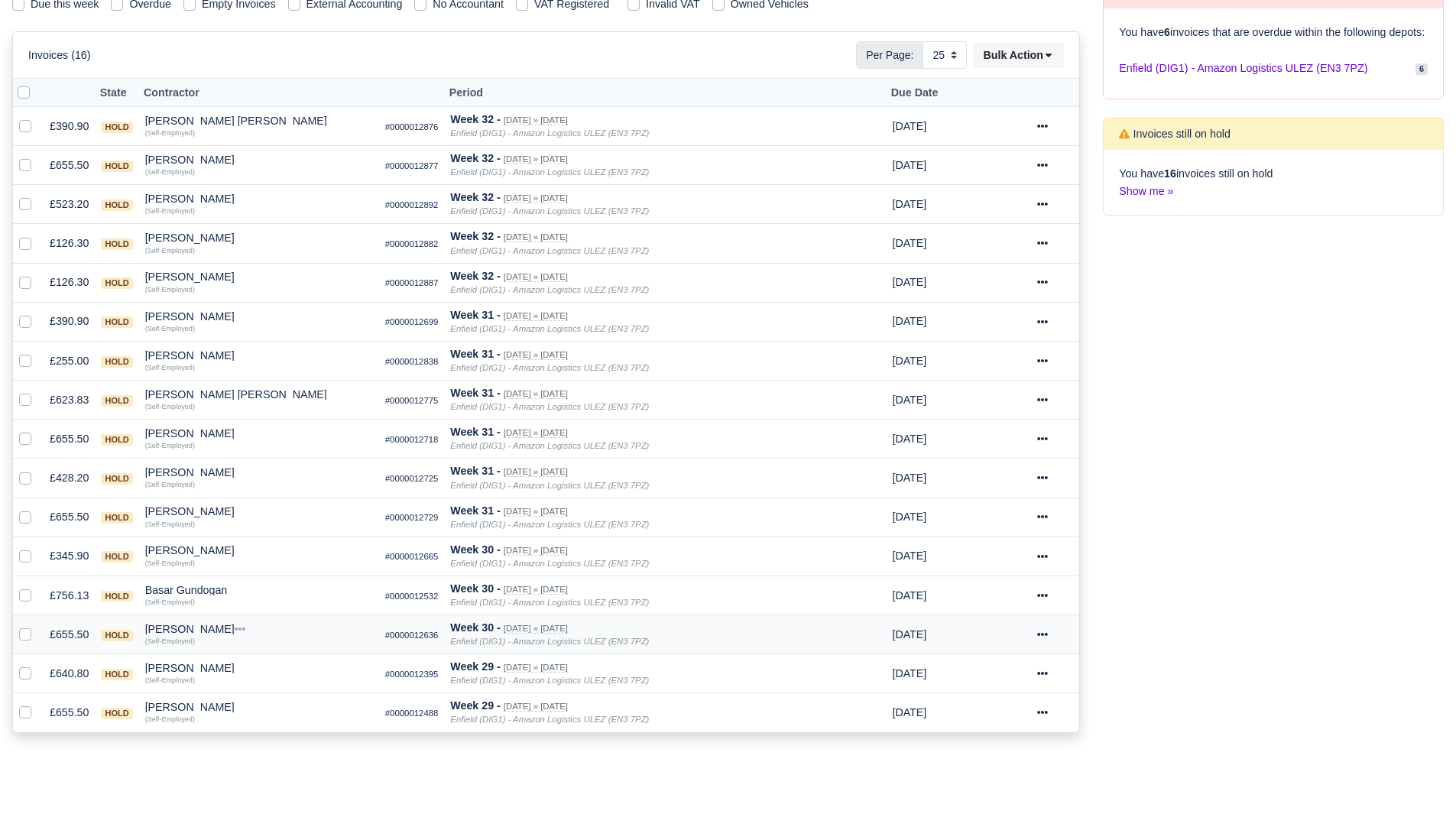
click at [215, 620] on td "Hossein Ramezany Quick Actions Other Invoices Wallet (Self-Employed)" at bounding box center [258, 635] width 240 height 39
click at [216, 620] on td "Hossein Ramezany Quick Actions Other Invoices Wallet (Self-Employed)" at bounding box center [258, 635] width 240 height 39
click at [217, 625] on div "Hossein Ramezany" at bounding box center [258, 629] width 228 height 11
click at [276, 701] on button "Wallet" at bounding box center [345, 695] width 226 height 23
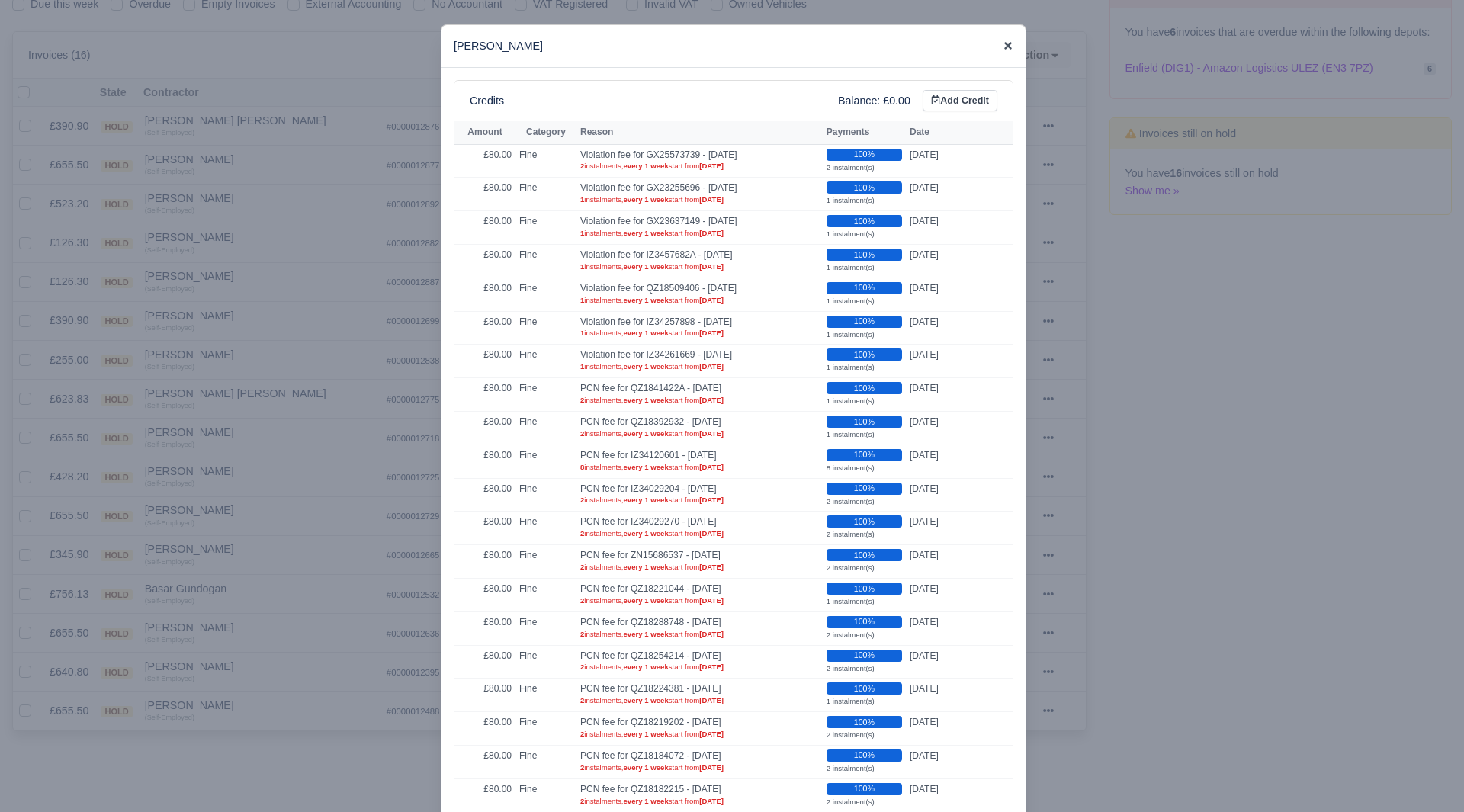
click at [1004, 47] on icon at bounding box center [1008, 46] width 8 height 8
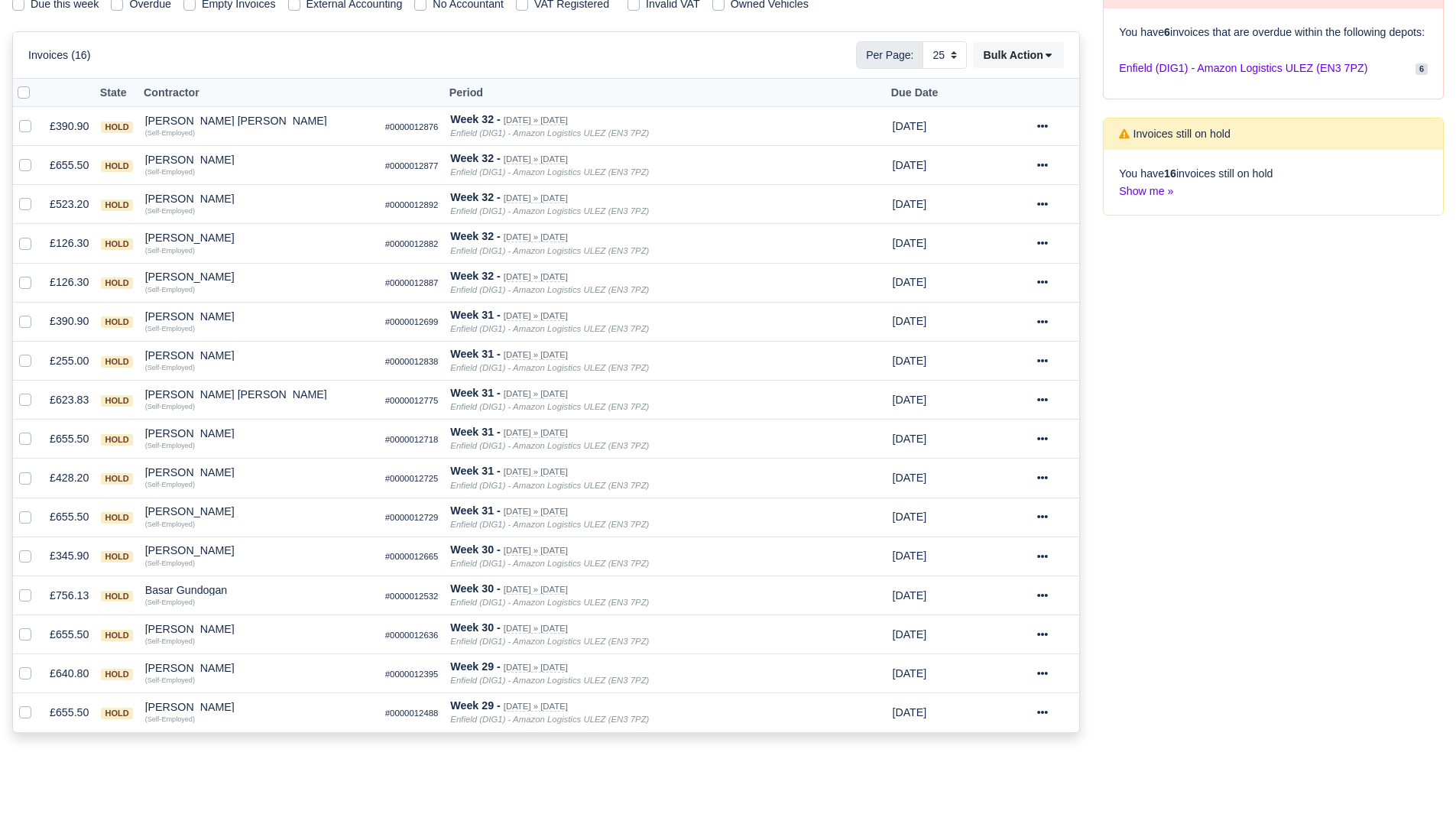
click at [1318, 715] on div "Process Invoices 1 Depots with overdue Invoices You have 6 invoices that are ov…" at bounding box center [1274, 338] width 364 height 825
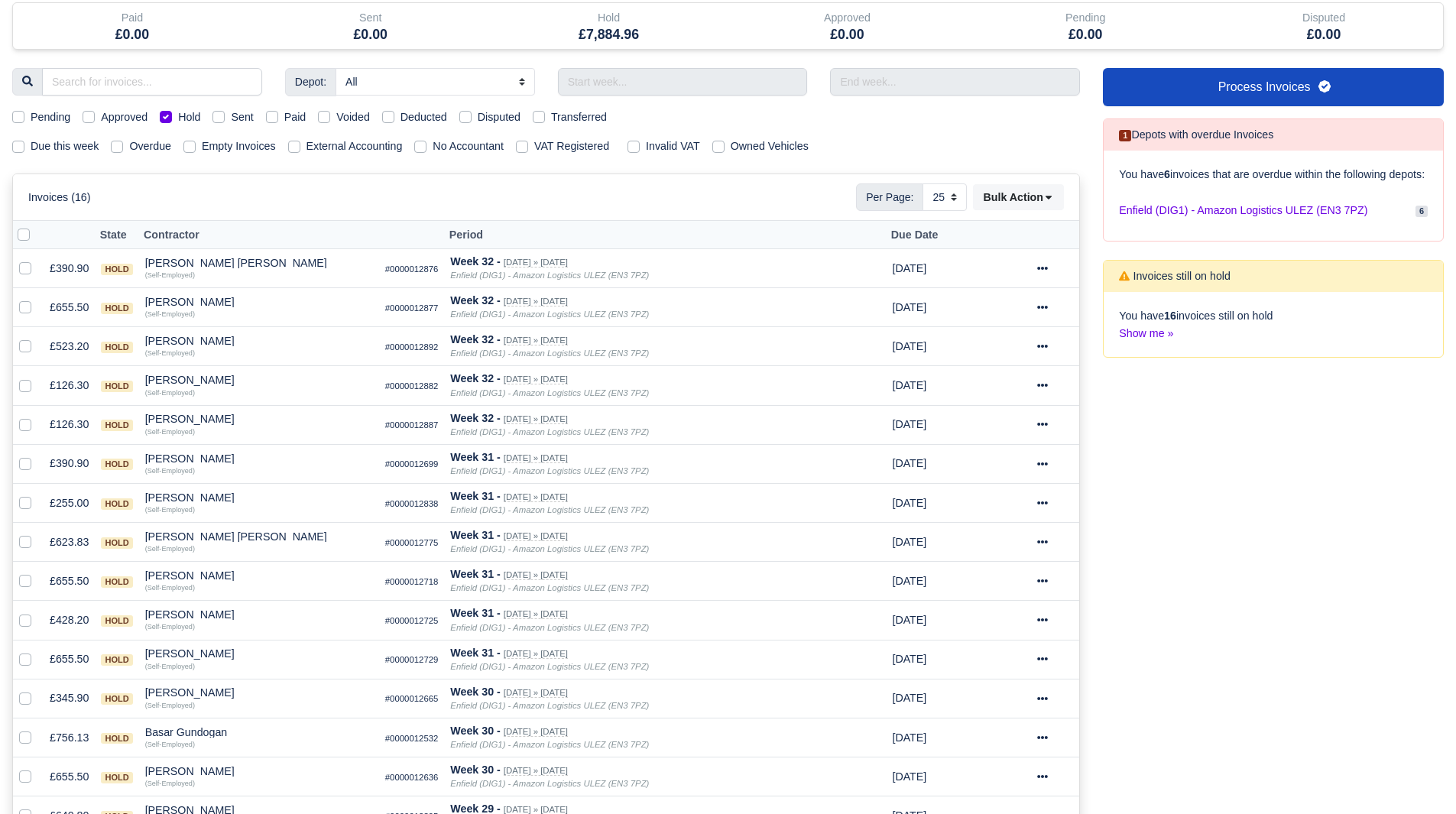
scroll to position [0, 0]
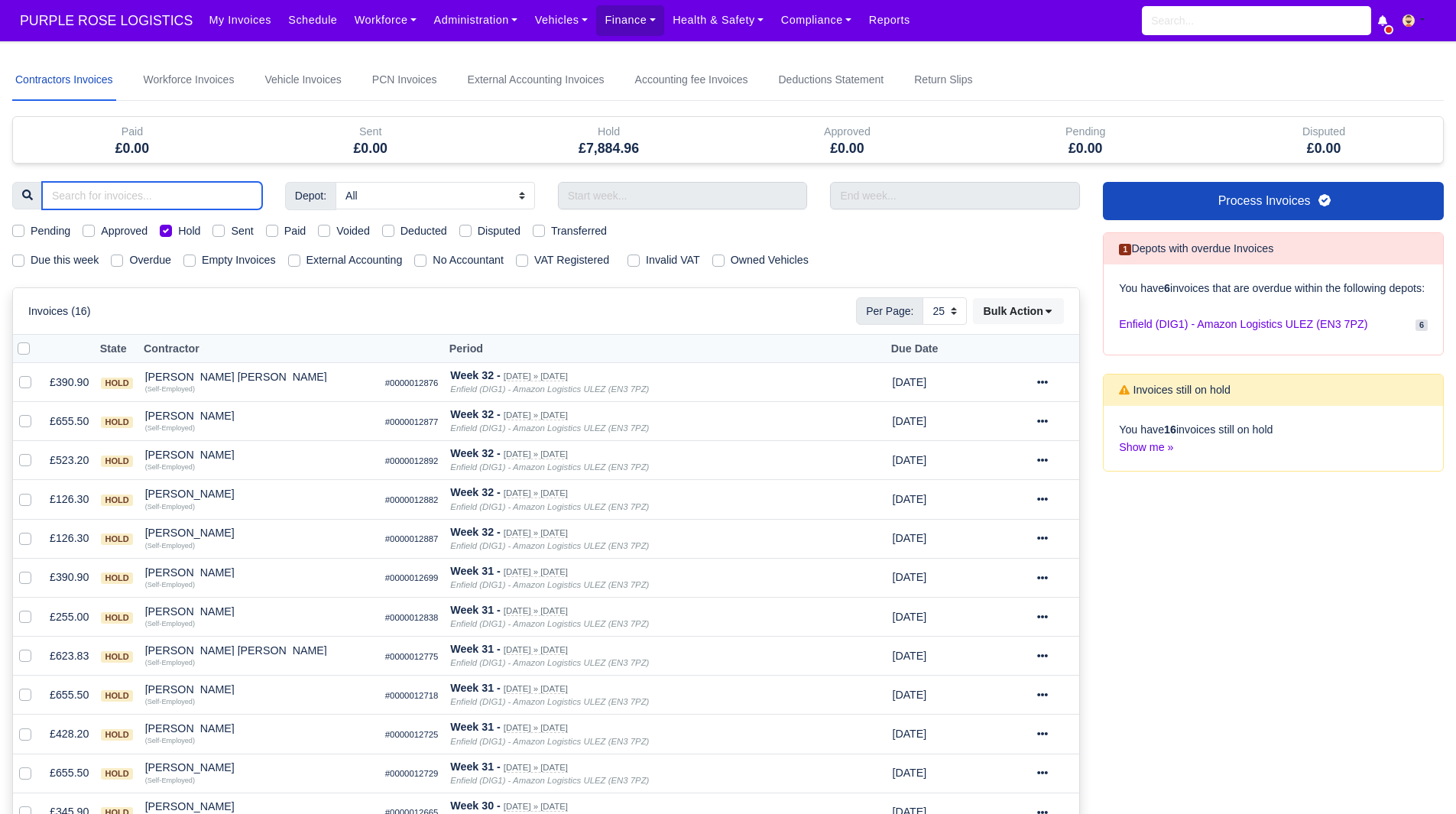
click at [123, 202] on input "search" at bounding box center [152, 196] width 220 height 27
click at [201, 232] on label "Hold" at bounding box center [189, 231] width 23 height 18
click at [172, 232] on input "Hold" at bounding box center [165, 228] width 13 height 13
checkbox input "false"
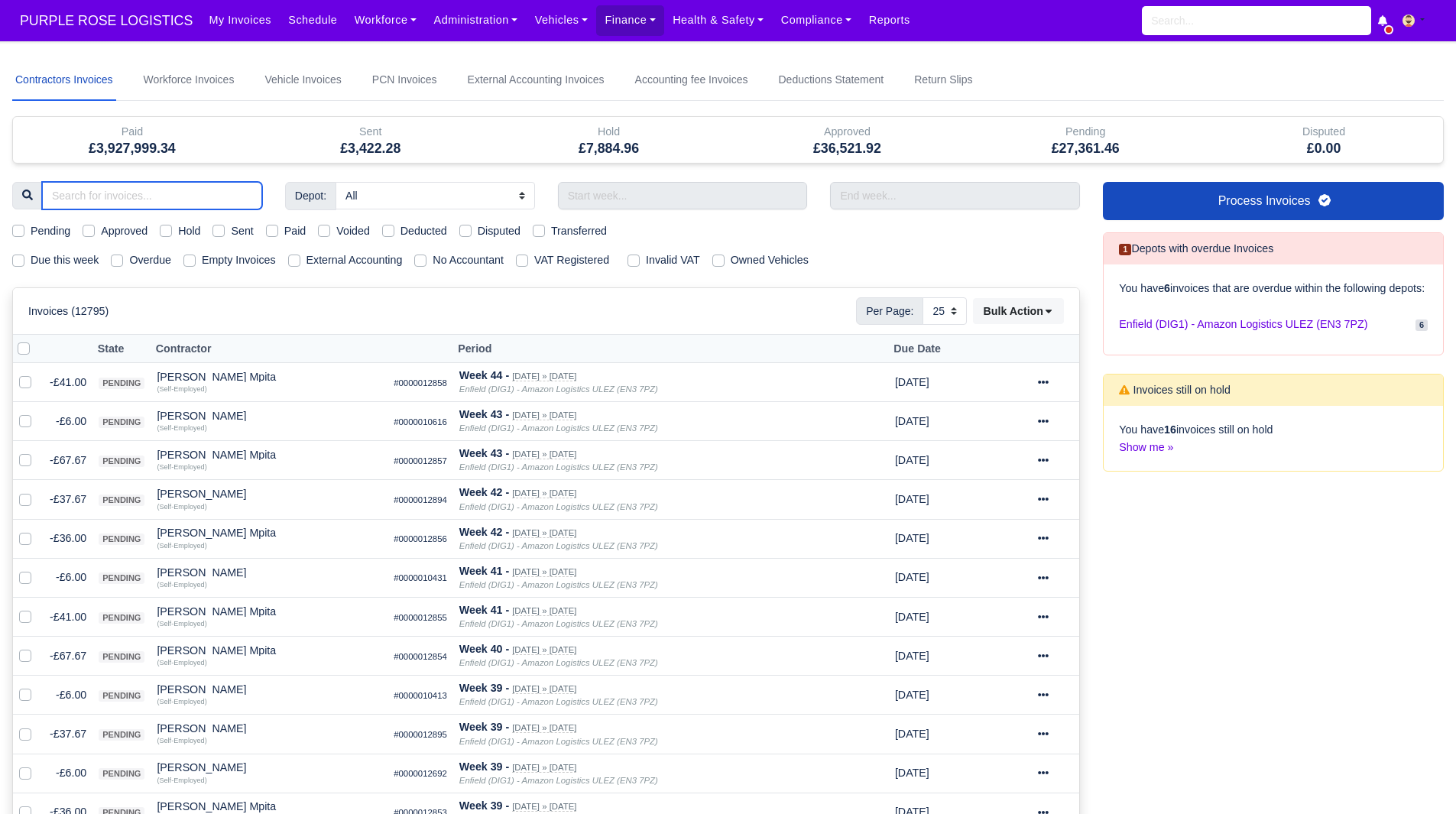
click at [185, 199] on input "search" at bounding box center [152, 196] width 220 height 27
click at [172, 194] on input "search" at bounding box center [152, 196] width 220 height 27
type input "sna"
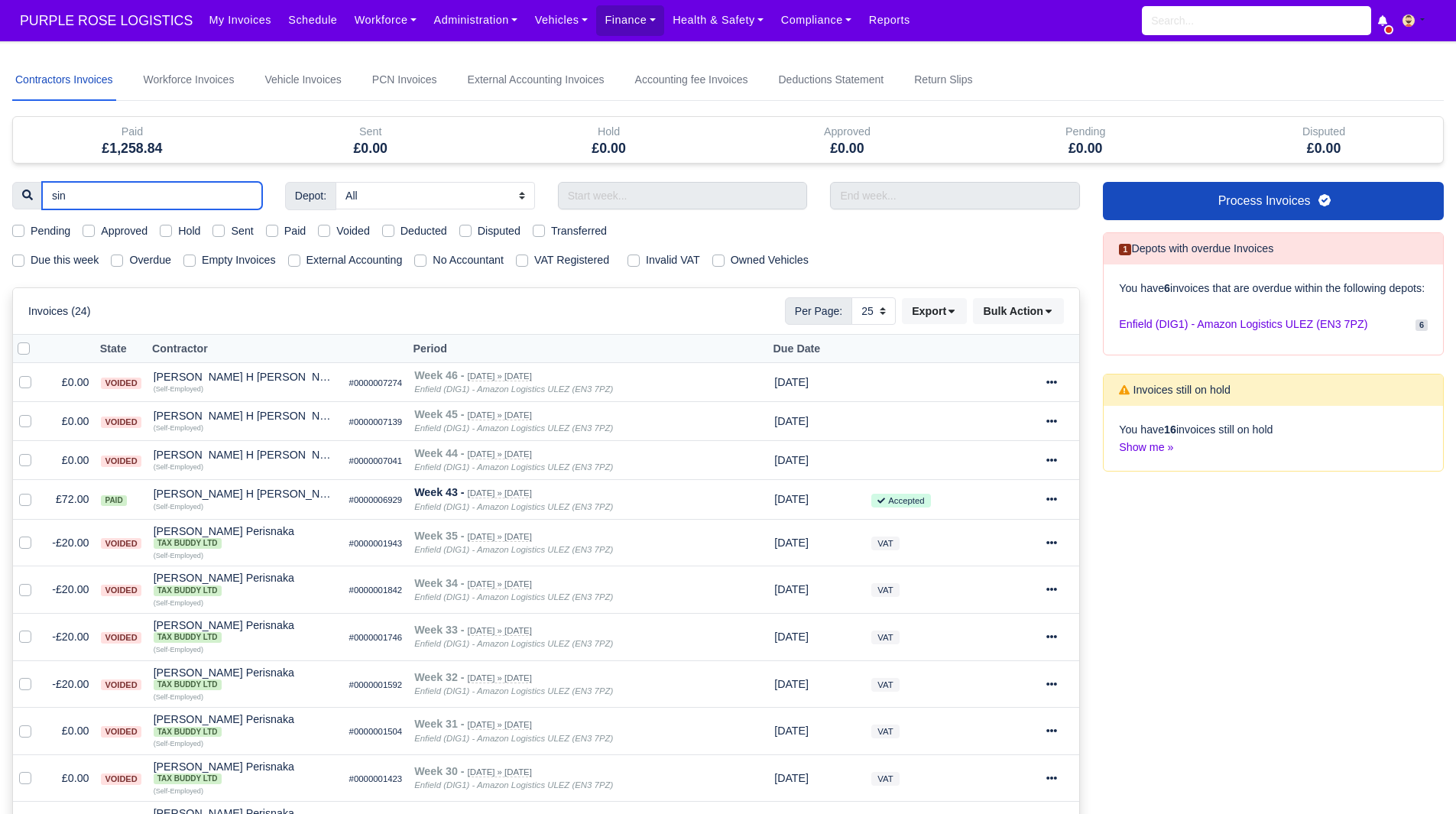
type input "sina"
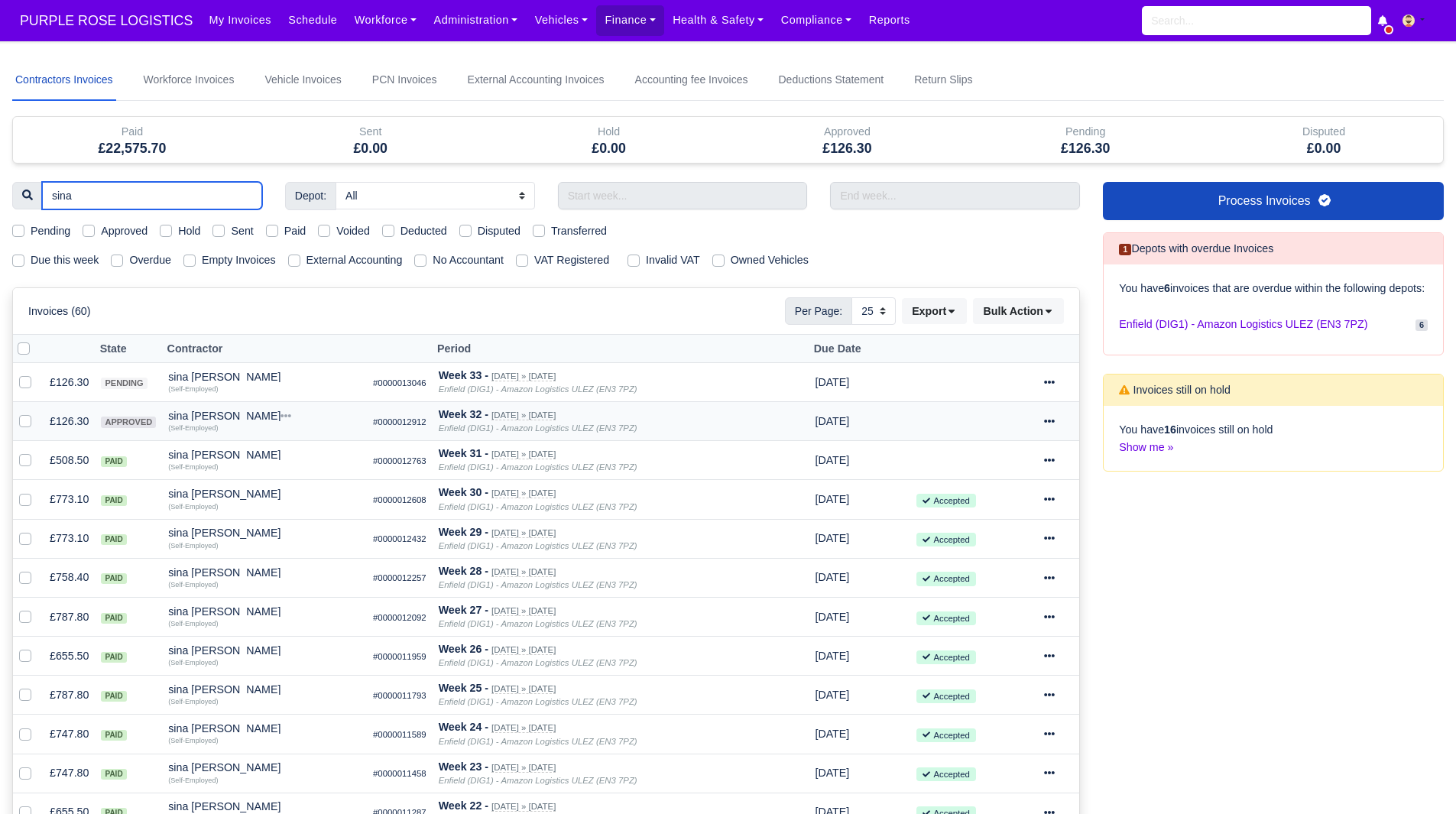
type input "sina"
click at [37, 413] on label at bounding box center [37, 413] width 0 height 0
click at [29, 418] on input "checkbox" at bounding box center [25, 419] width 13 height 13
checkbox input "true"
click at [37, 374] on label at bounding box center [37, 374] width 0 height 0
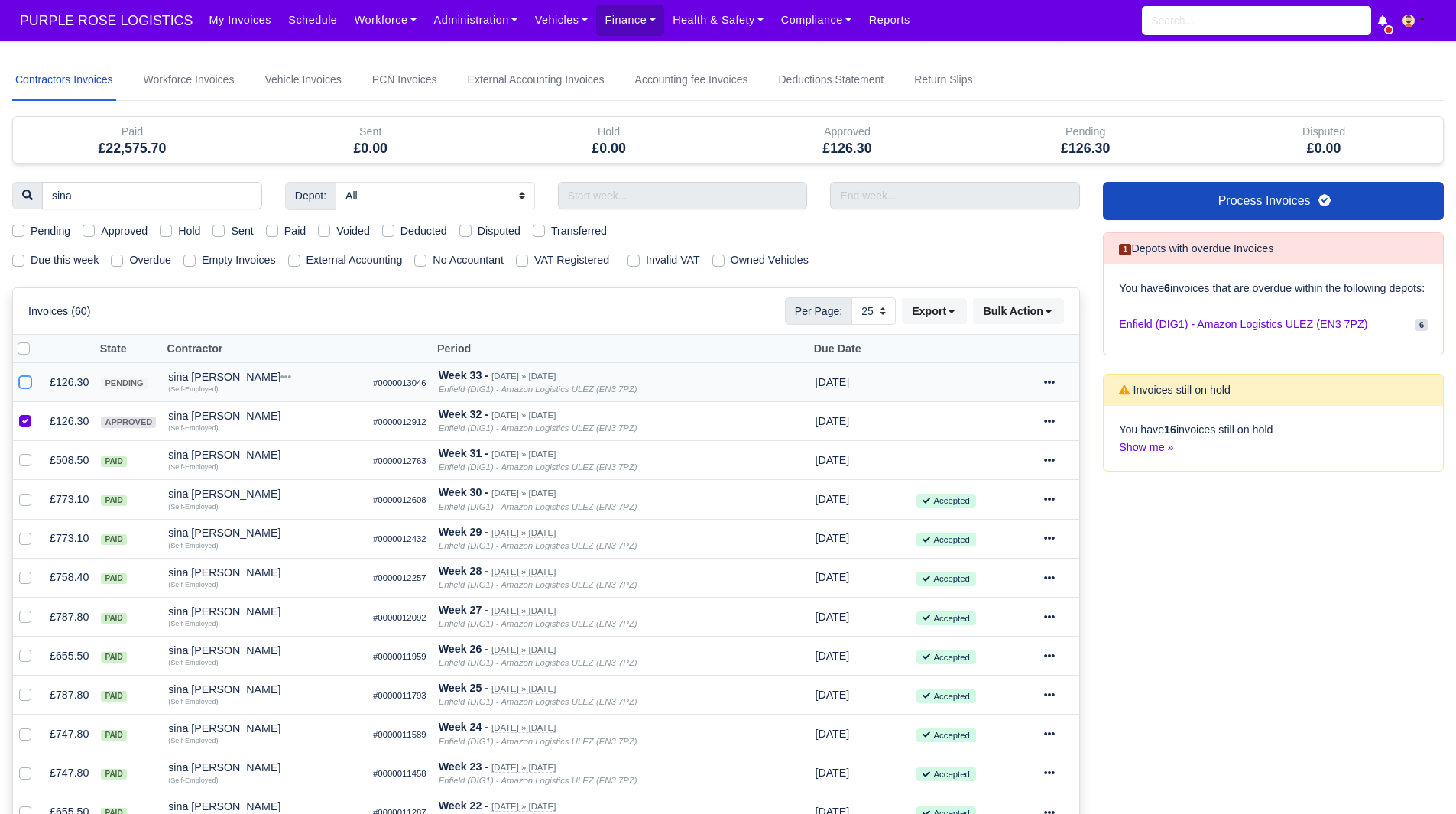
click at [23, 383] on input "checkbox" at bounding box center [25, 380] width 13 height 13
checkbox input "true"
click at [998, 313] on button "Bulk Action" at bounding box center [1019, 311] width 91 height 26
click at [957, 313] on icon at bounding box center [951, 311] width 11 height 11
click at [1055, 316] on button "Bulk Action" at bounding box center [1019, 311] width 91 height 26
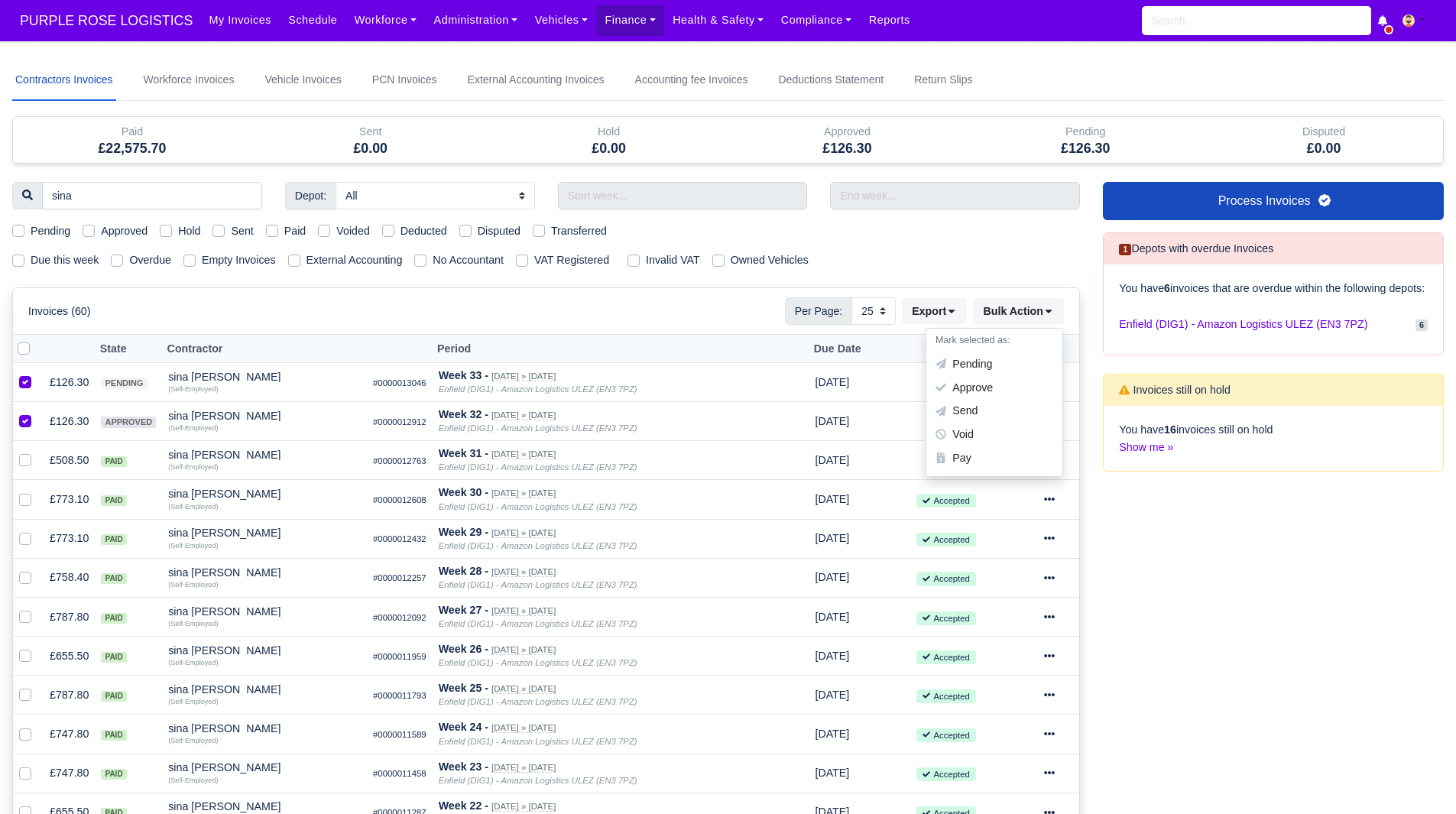
click at [896, 252] on div "Due this week Overdue Empty Invoices External Accounting No Accountant VAT Regi…" at bounding box center [546, 260] width 1091 height 18
click at [222, 406] on td "sina sami Quick Actions Other Invoices Wallet (Self-Employed)" at bounding box center [264, 422] width 205 height 39
click at [1053, 423] on icon at bounding box center [1049, 421] width 11 height 11
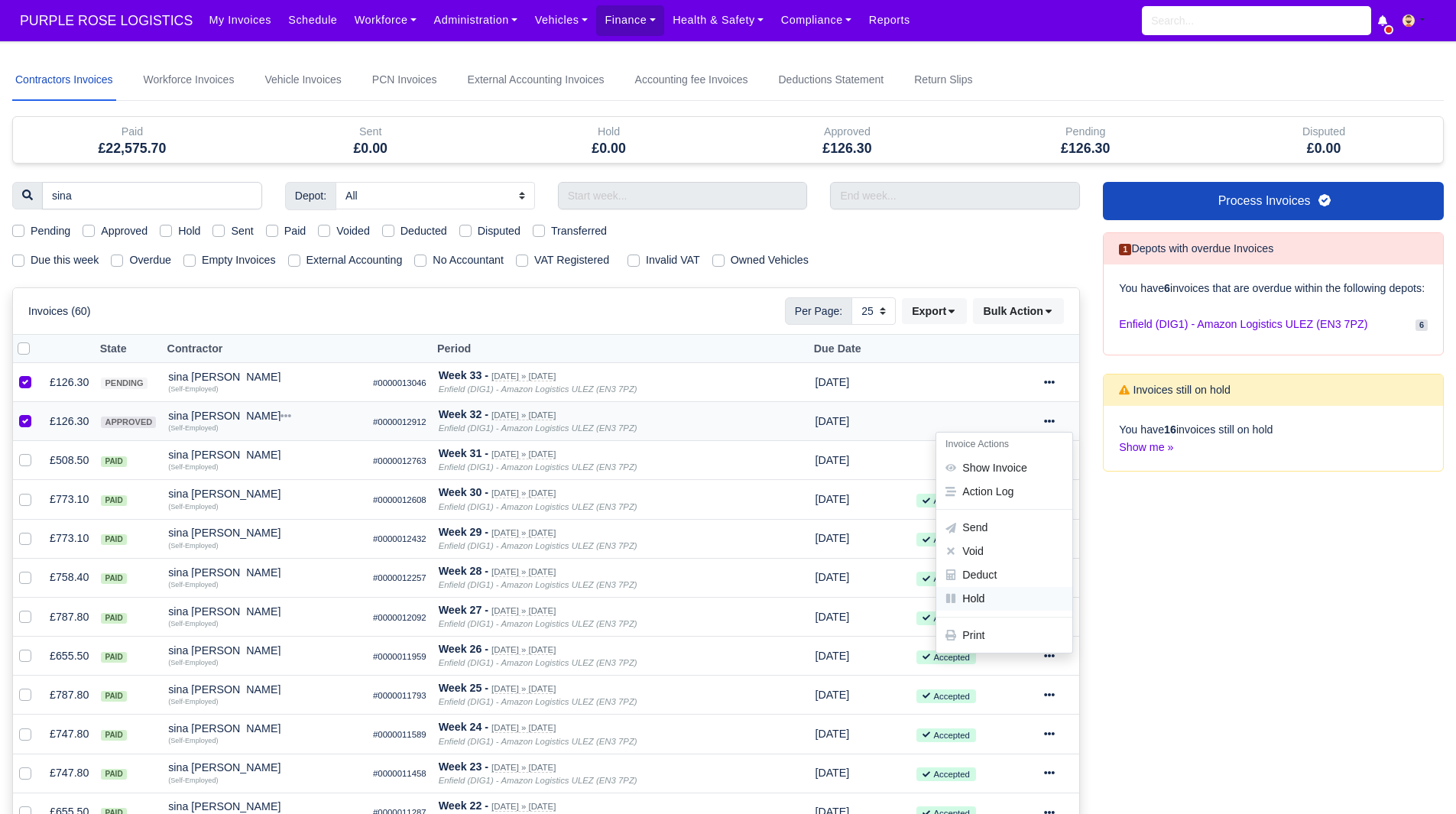
click at [980, 595] on link "Hold" at bounding box center [1004, 599] width 136 height 23
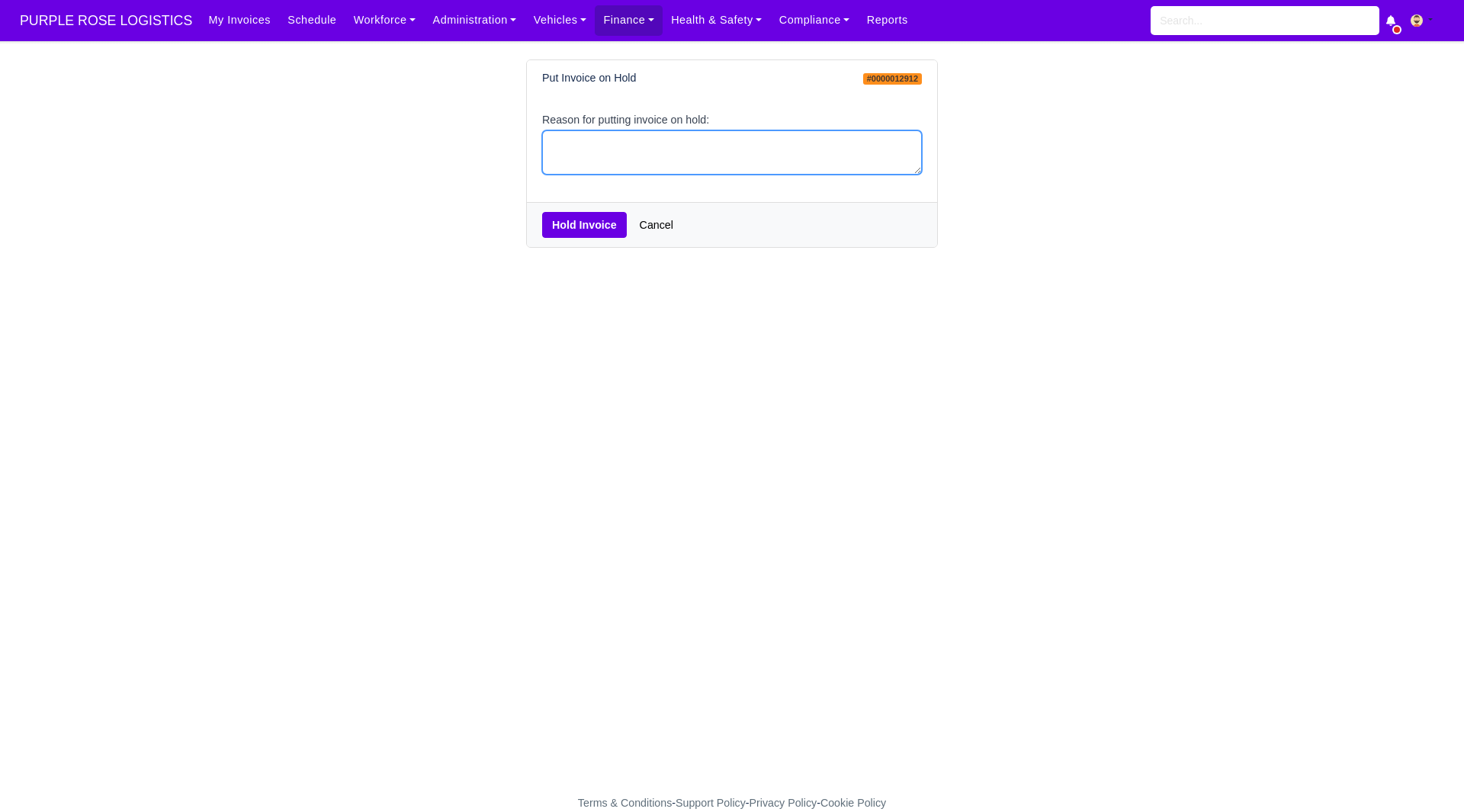
click at [600, 167] on textarea "Reason for putting invoice on hold:" at bounding box center [731, 153] width 380 height 45
type textarea "eoc"
click at [594, 225] on button "Hold Invoice" at bounding box center [584, 224] width 85 height 26
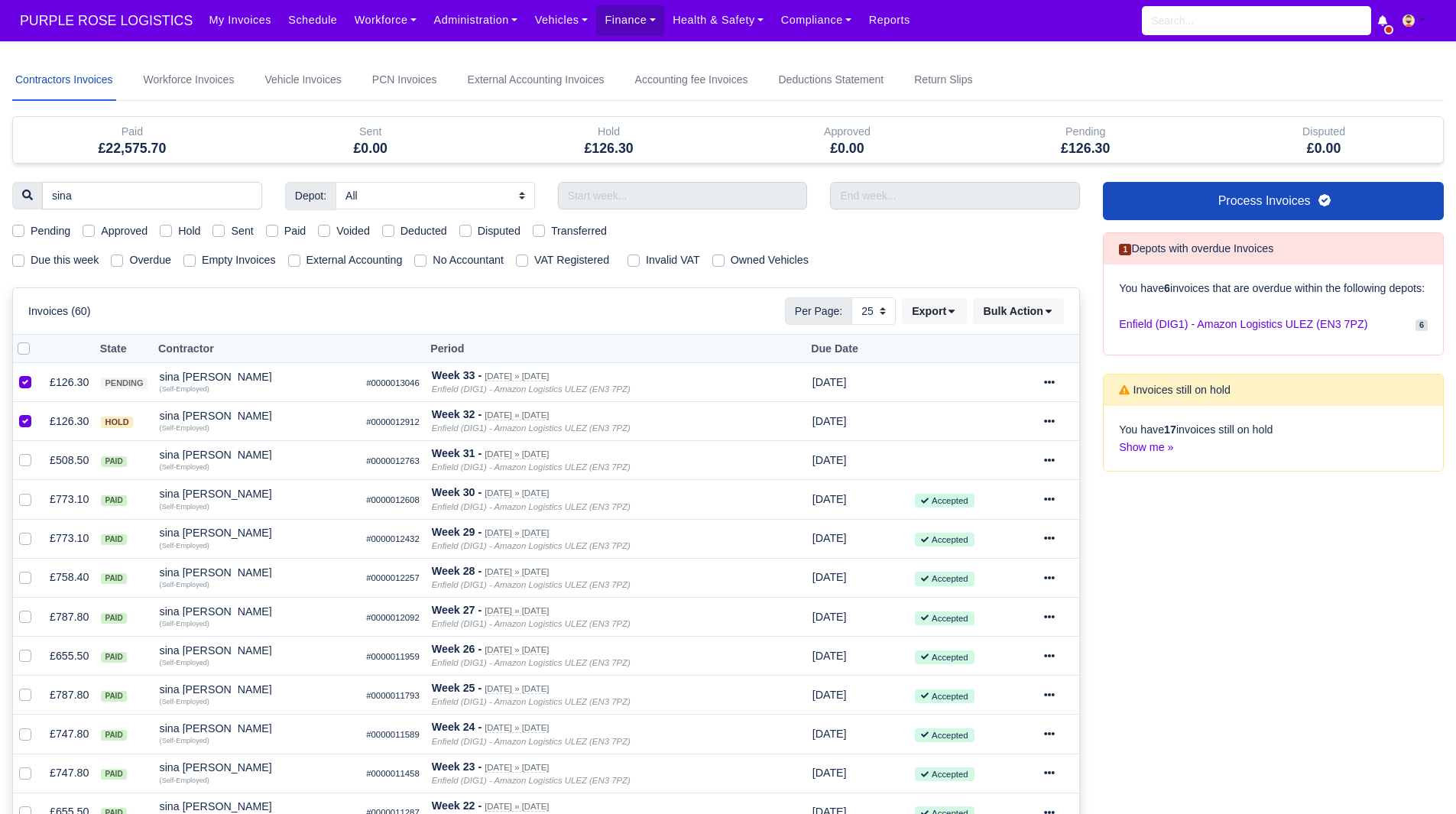
select select "25"
click at [1044, 381] on icon at bounding box center [1049, 382] width 11 height 11
click at [983, 554] on link "Hold" at bounding box center [1004, 559] width 136 height 23
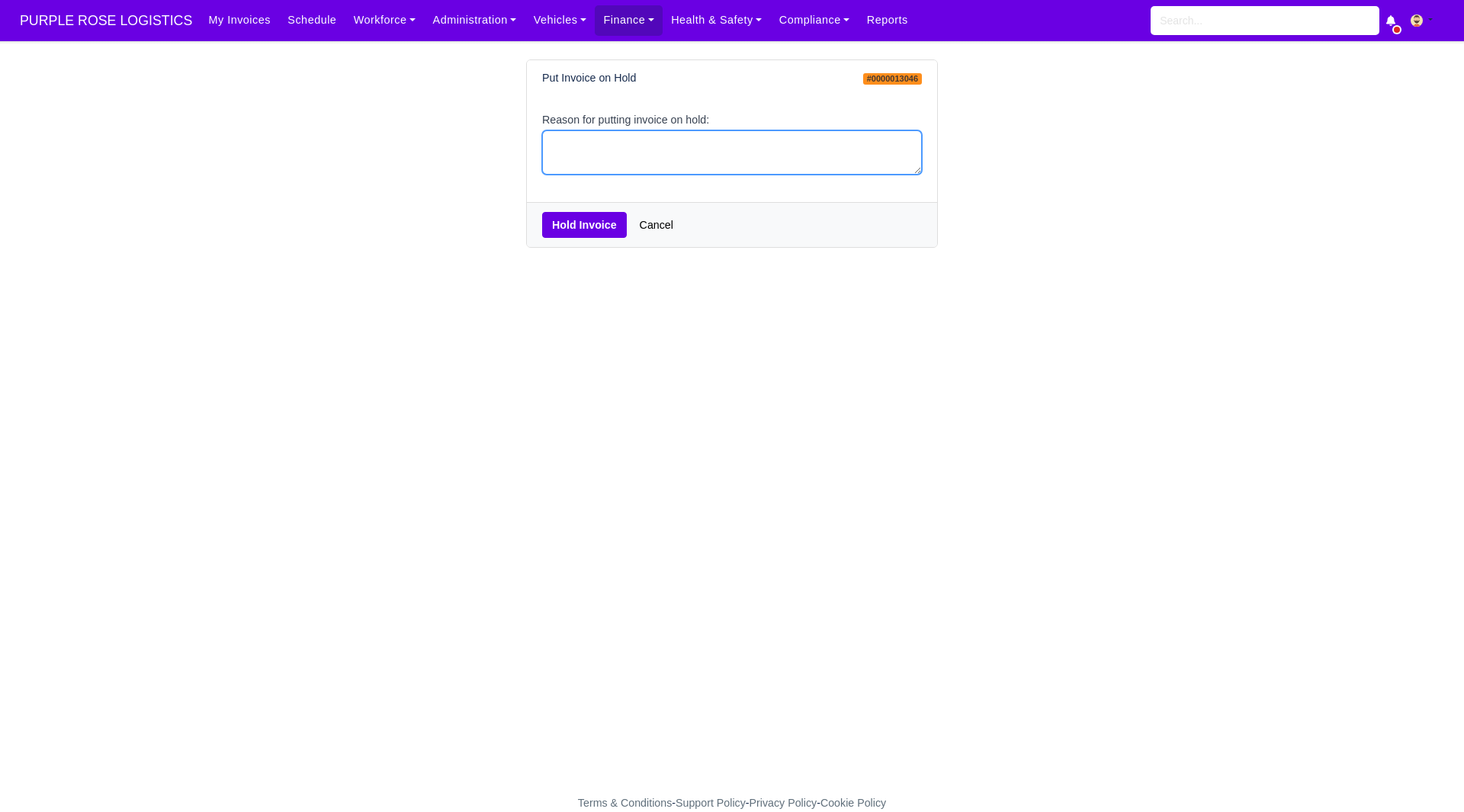
click at [581, 146] on textarea "Reason for putting invoice on hold:" at bounding box center [731, 153] width 380 height 45
type textarea "eoc"
click at [581, 224] on button "Hold Invoice" at bounding box center [584, 224] width 85 height 26
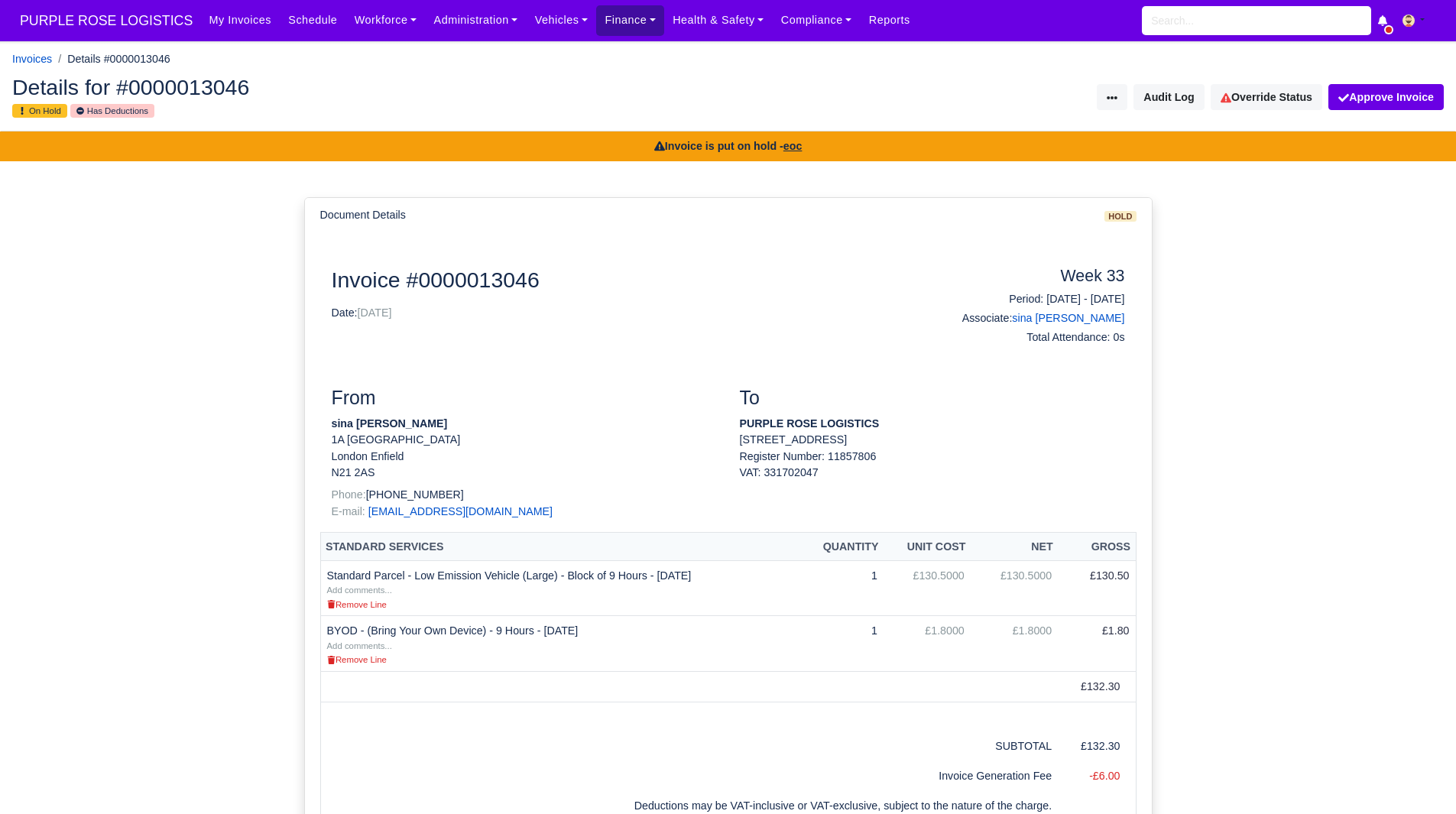
click at [602, 32] on link "Finance" at bounding box center [630, 20] width 68 height 29
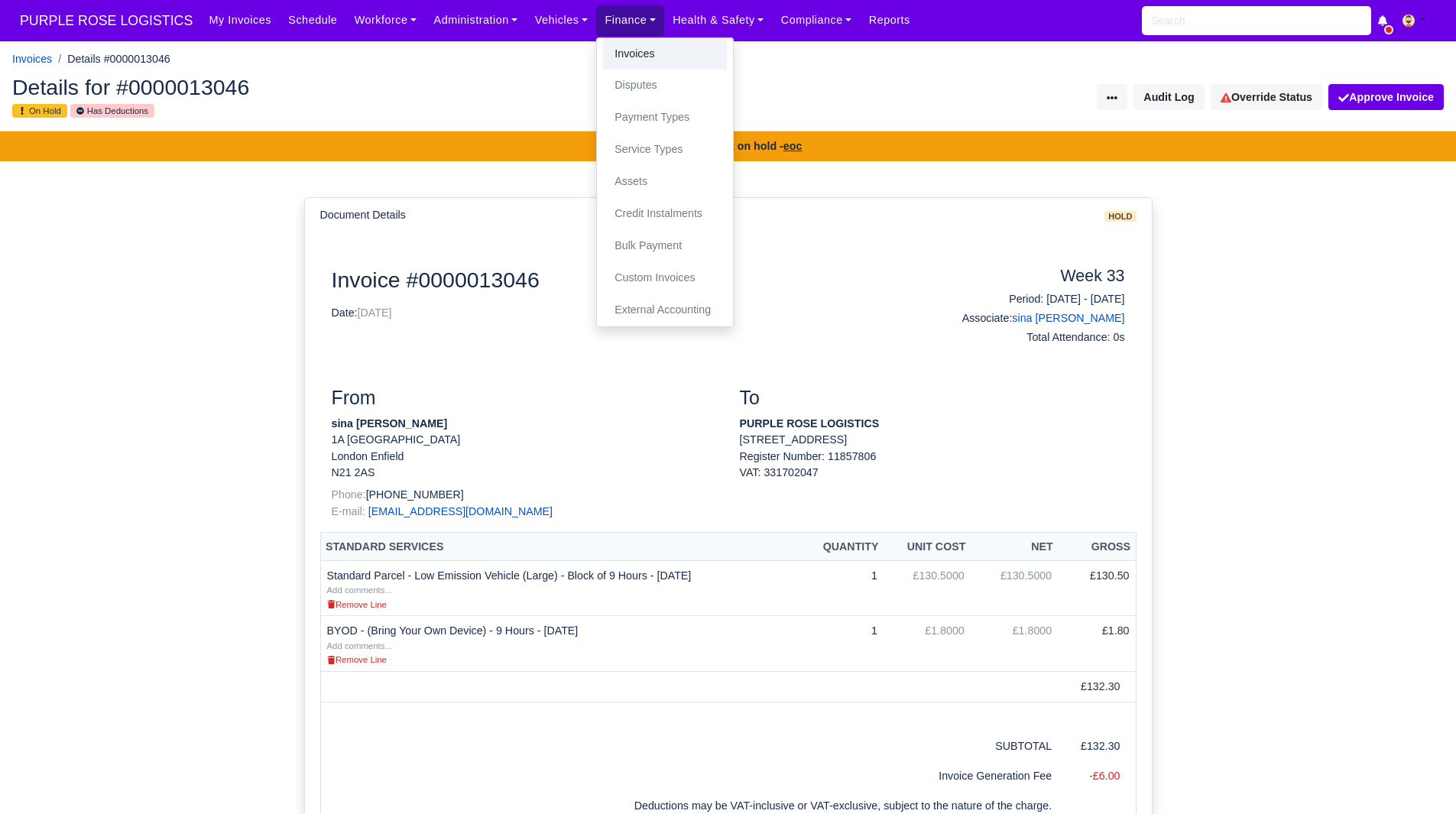
click at [615, 58] on link "Invoices" at bounding box center [664, 54] width 124 height 32
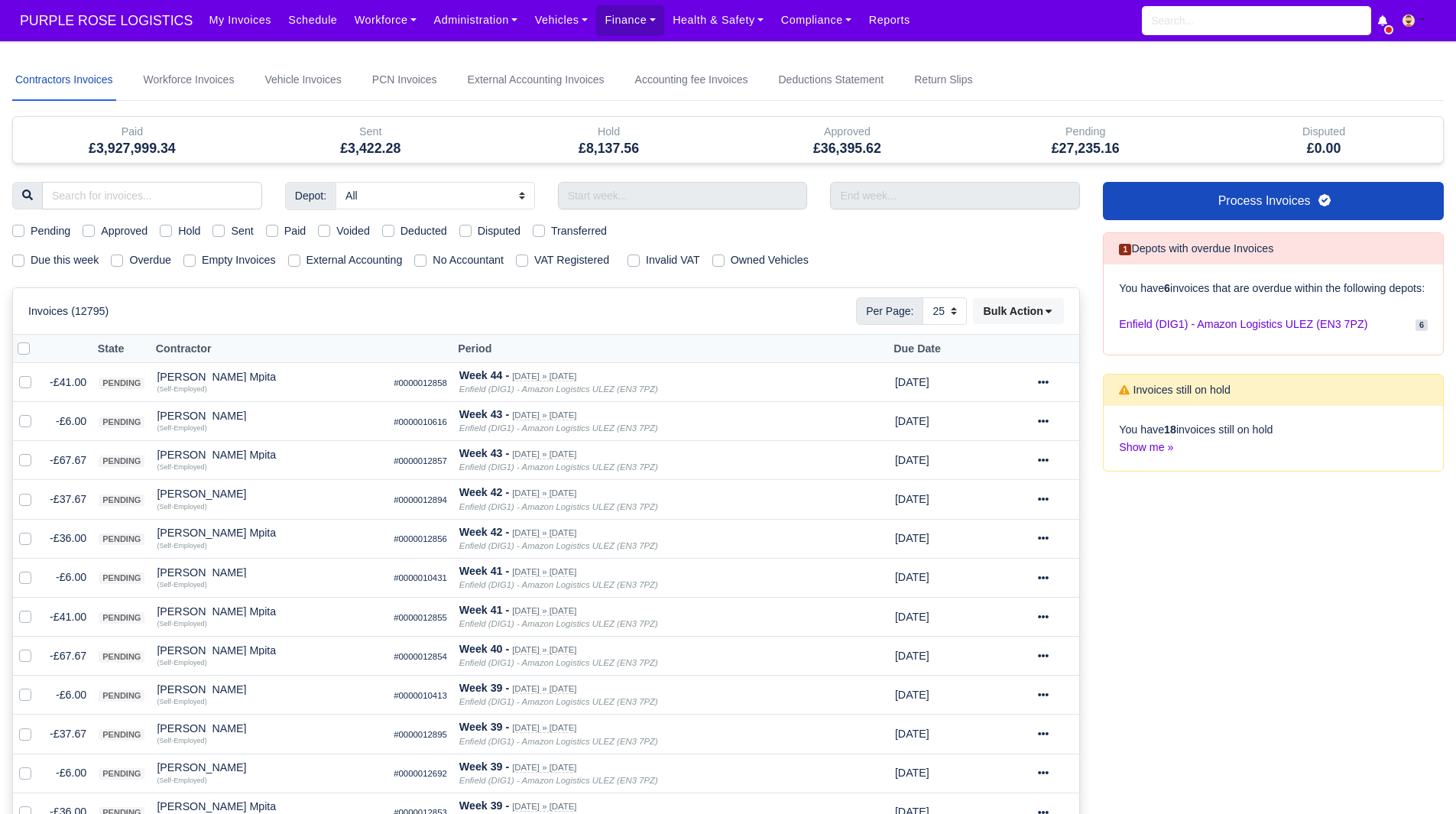
select select "25"
